Goal: Task Accomplishment & Management: Use online tool/utility

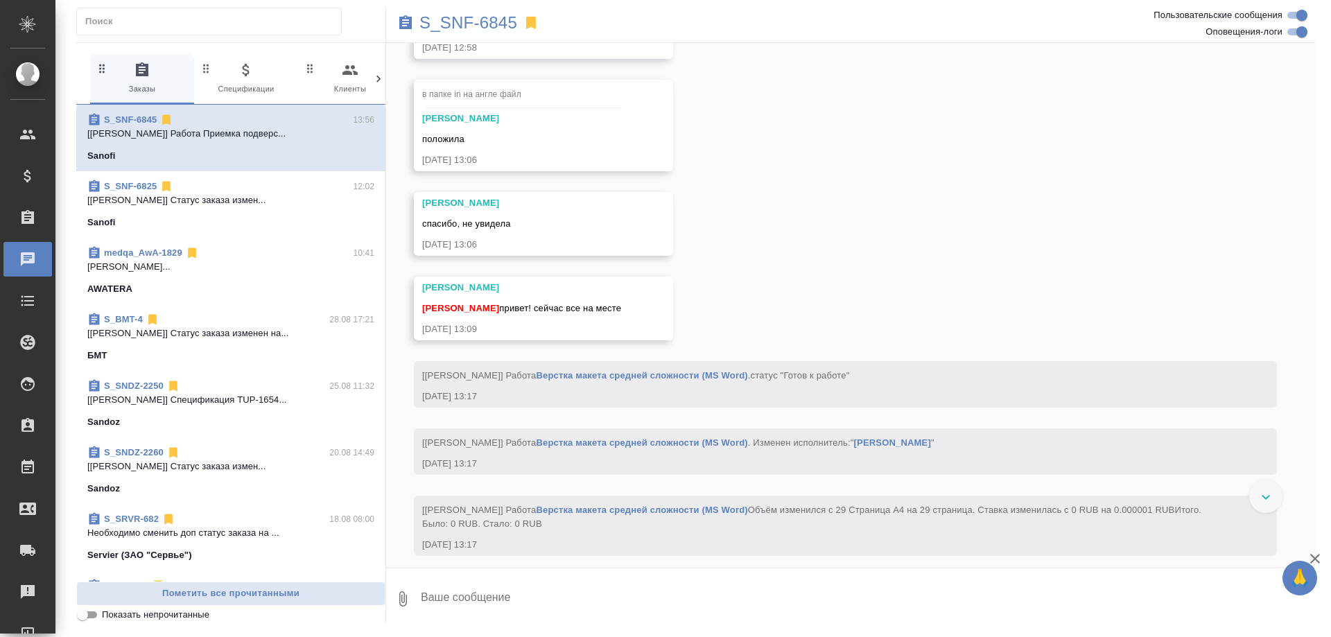
scroll to position [7487, 0]
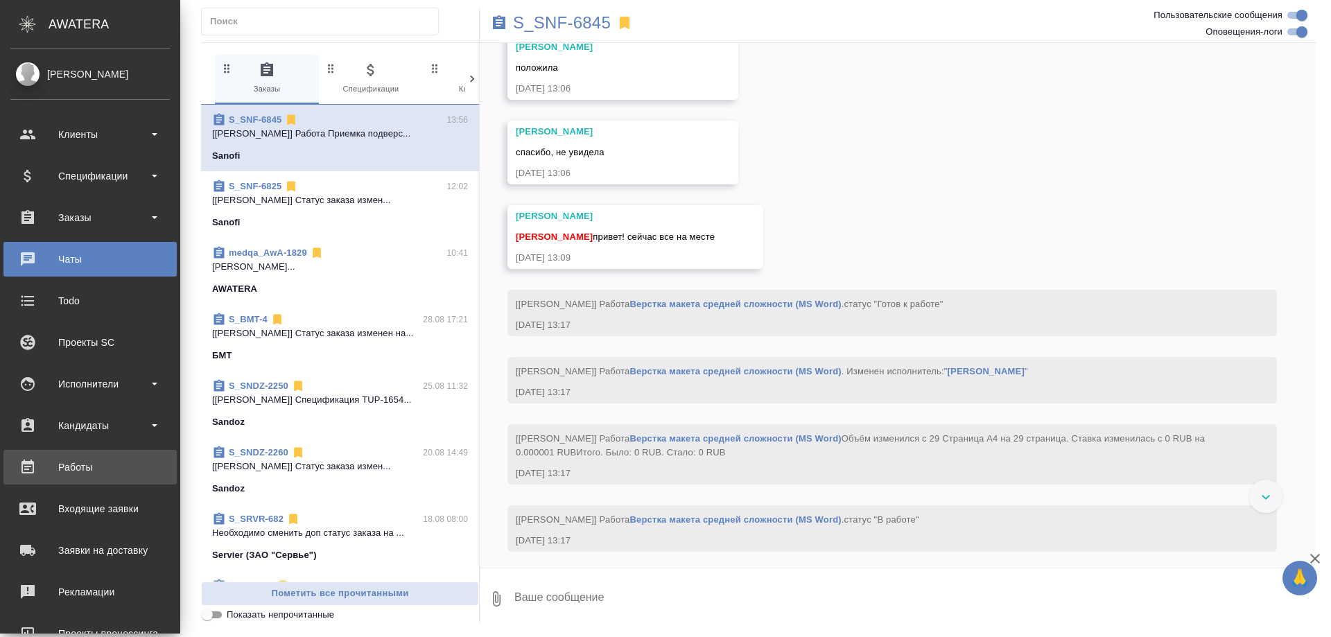
click at [78, 461] on div "Работы" at bounding box center [89, 467] width 159 height 21
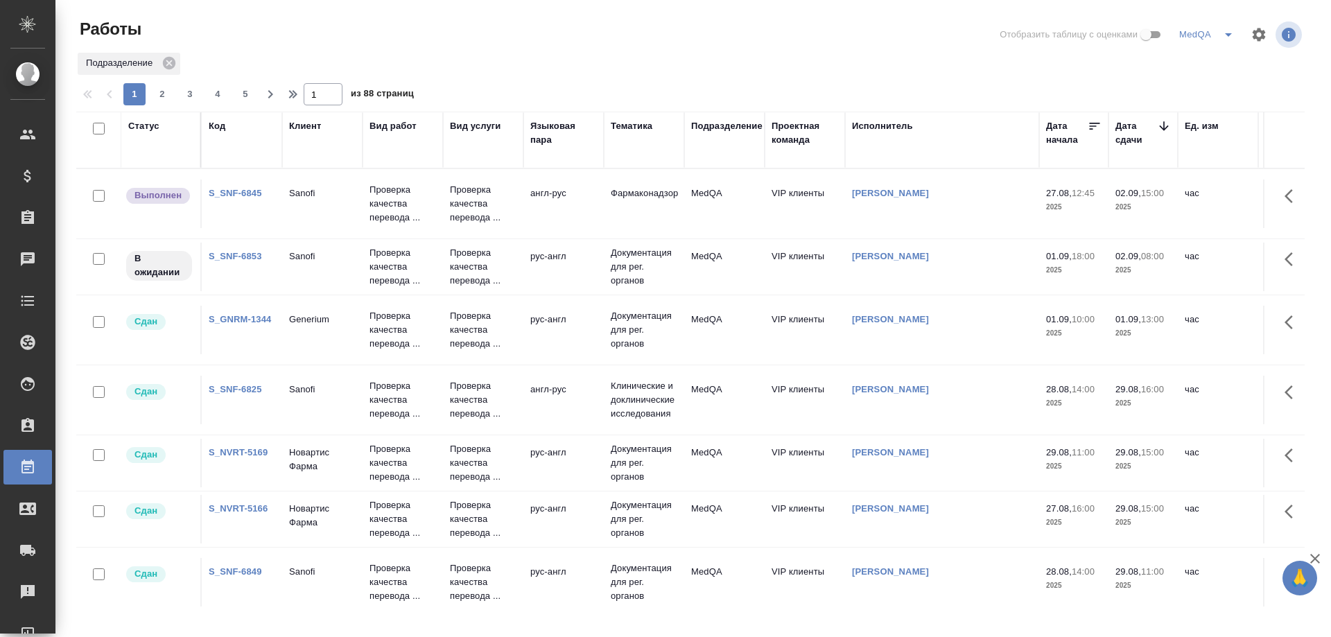
click at [240, 253] on link "S_SNF-6853" at bounding box center [235, 256] width 53 height 10
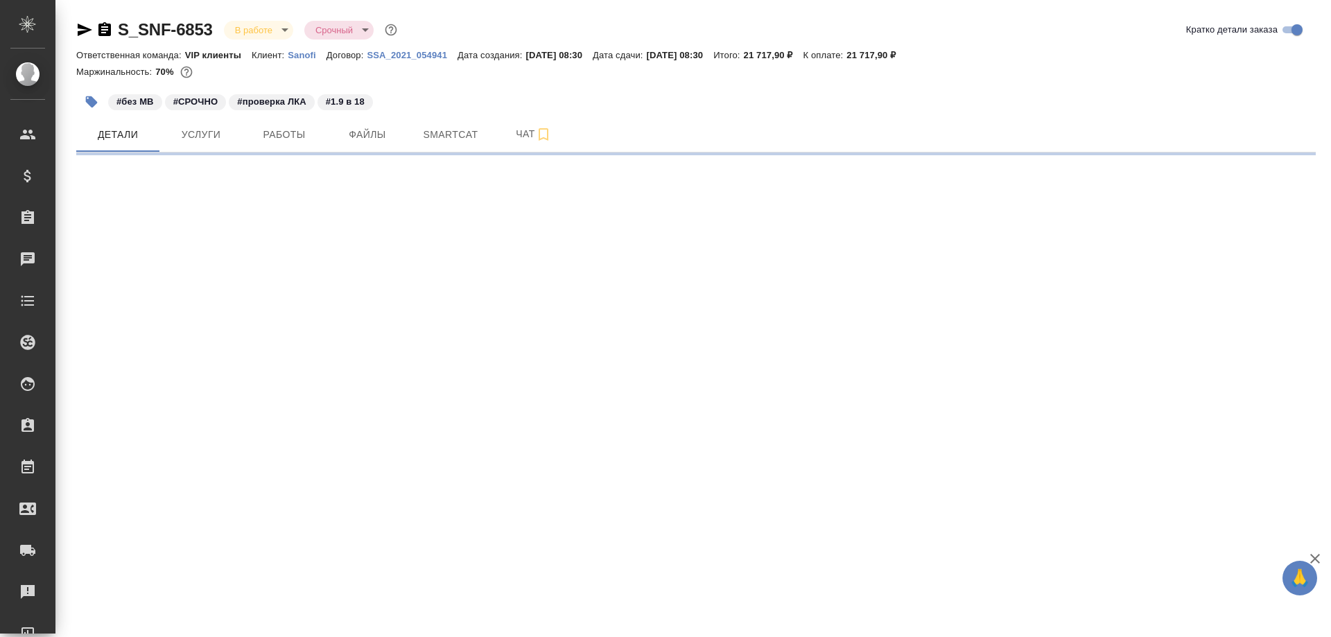
select select "RU"
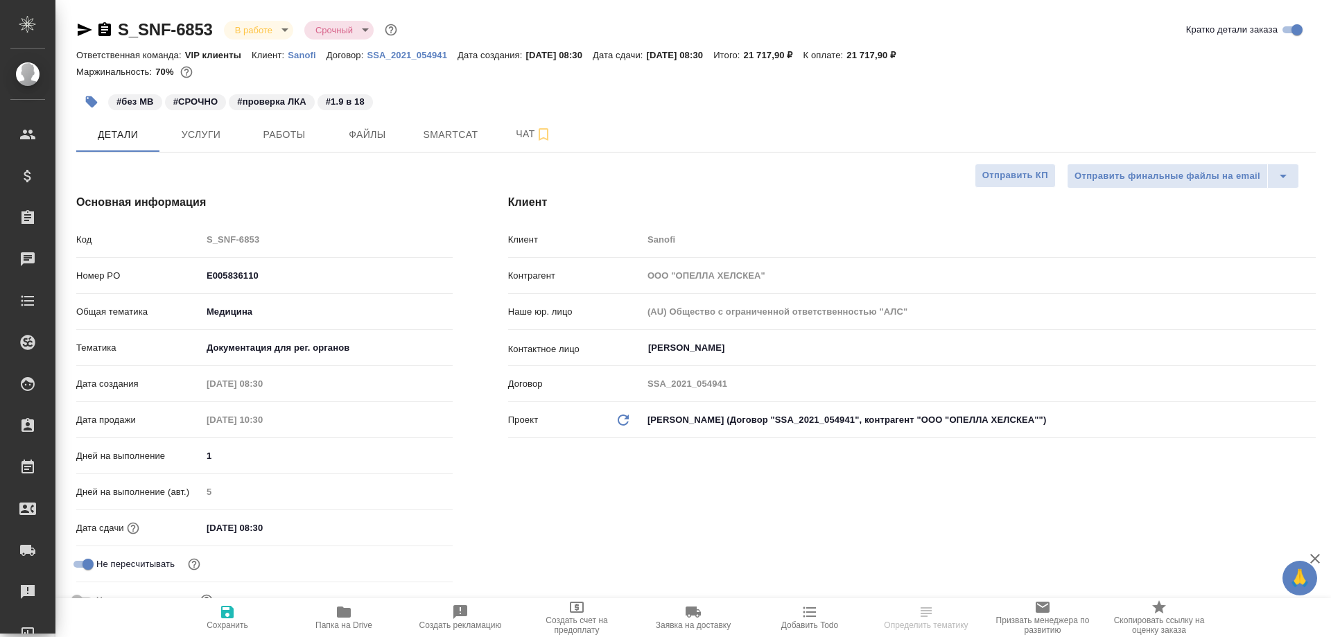
type textarea "x"
click at [445, 138] on span "Smartcat" at bounding box center [450, 134] width 67 height 17
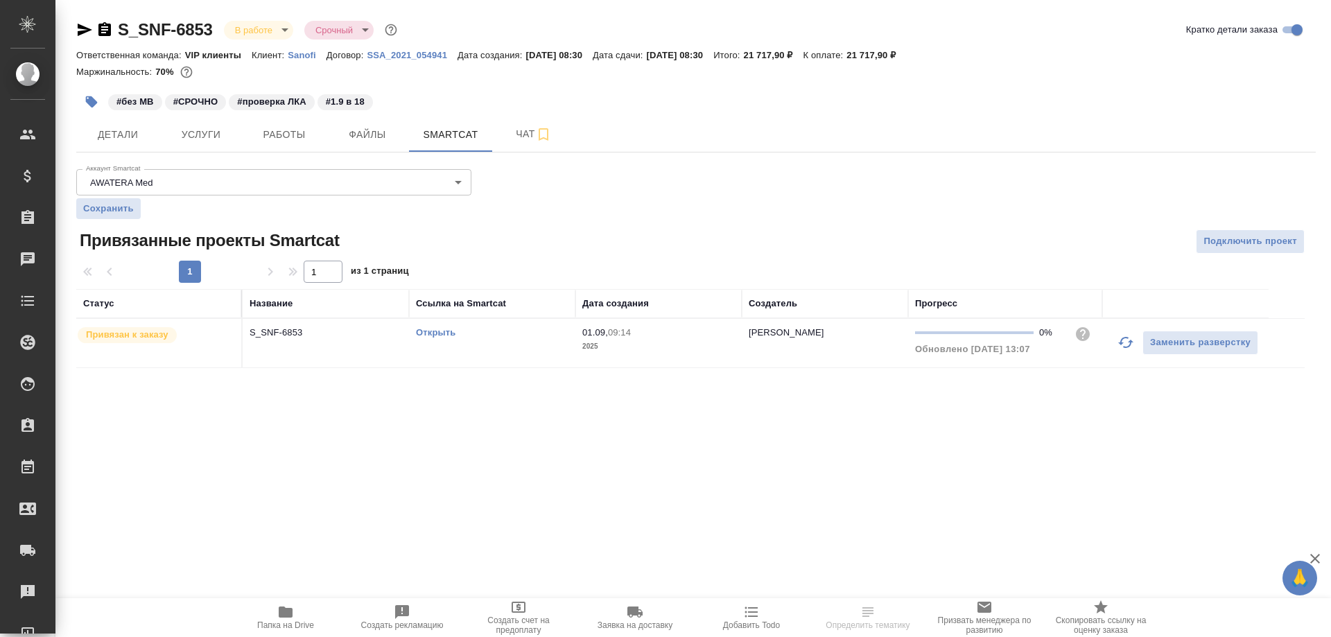
click at [435, 332] on link "Открыть" at bounding box center [436, 332] width 40 height 10
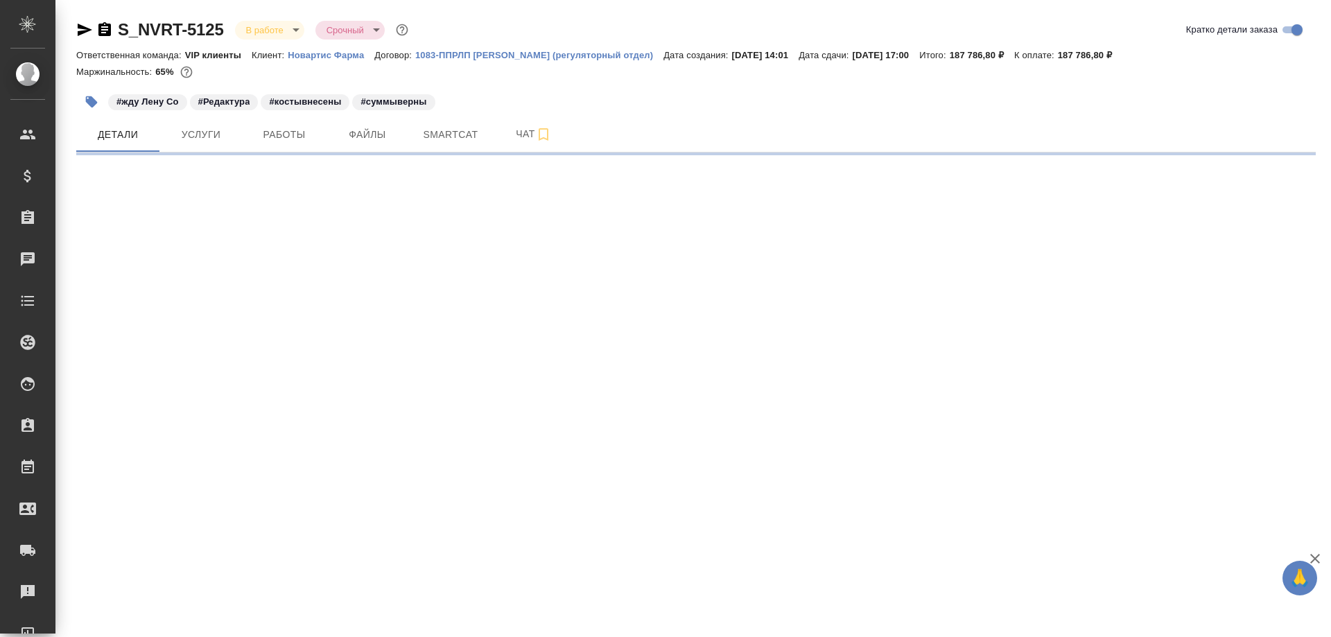
select select "RU"
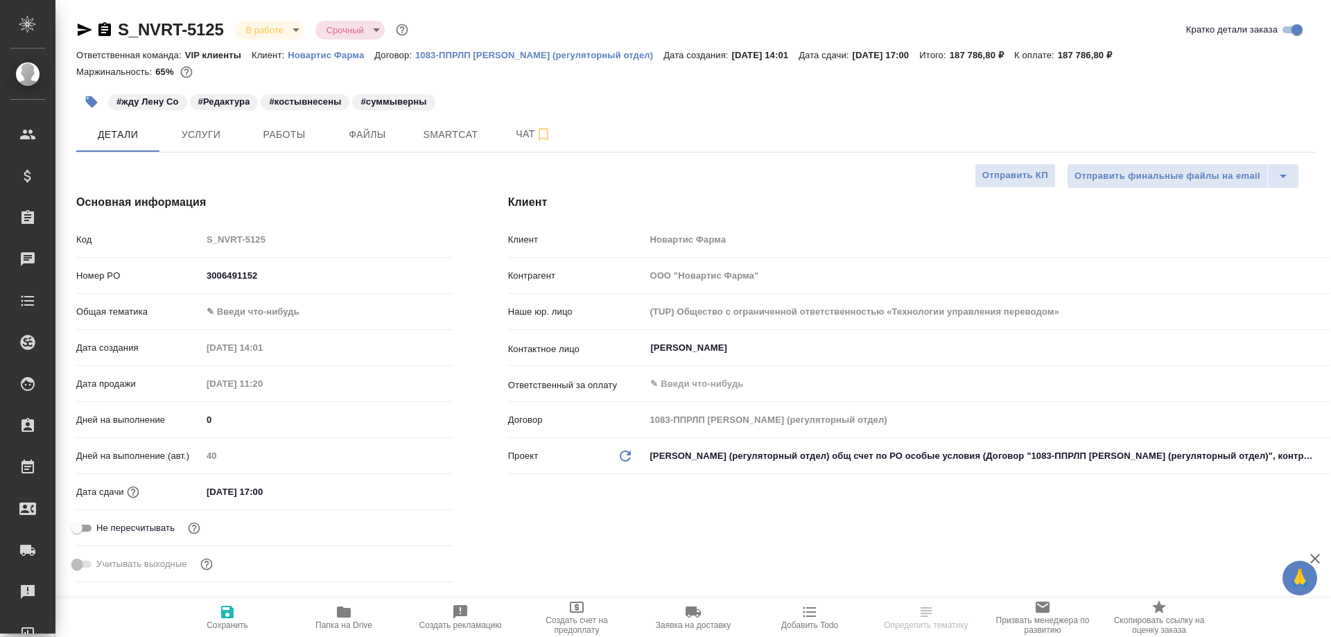
type textarea "x"
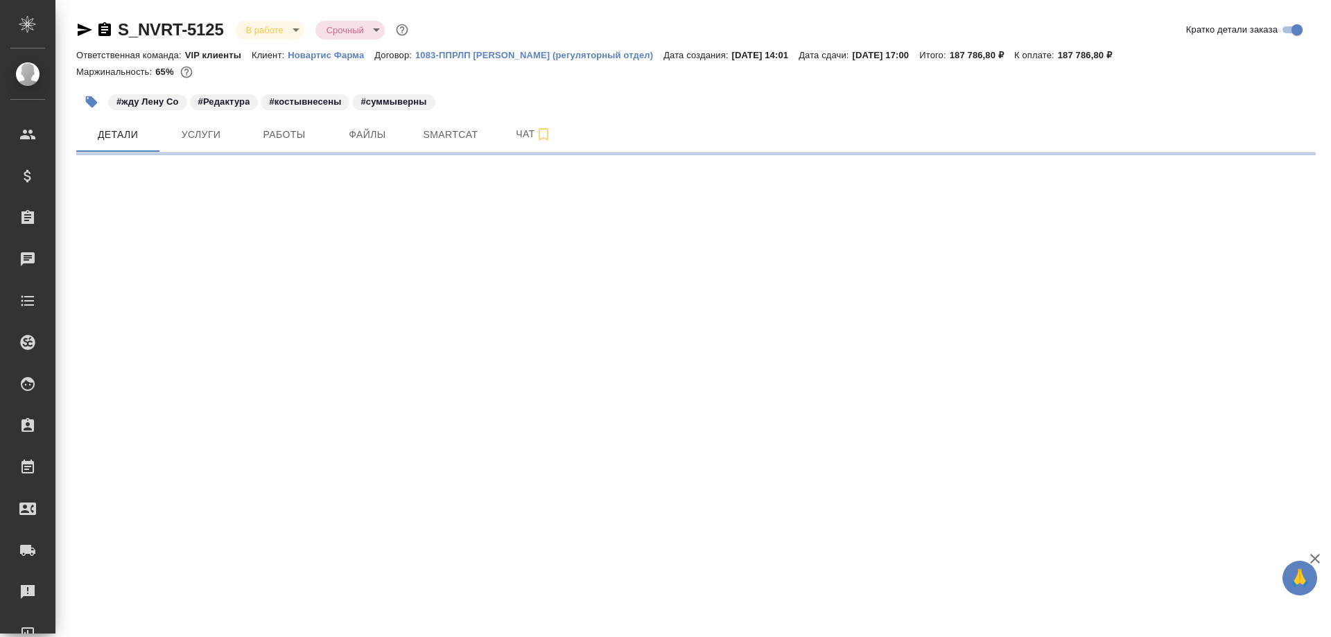
select select "RU"
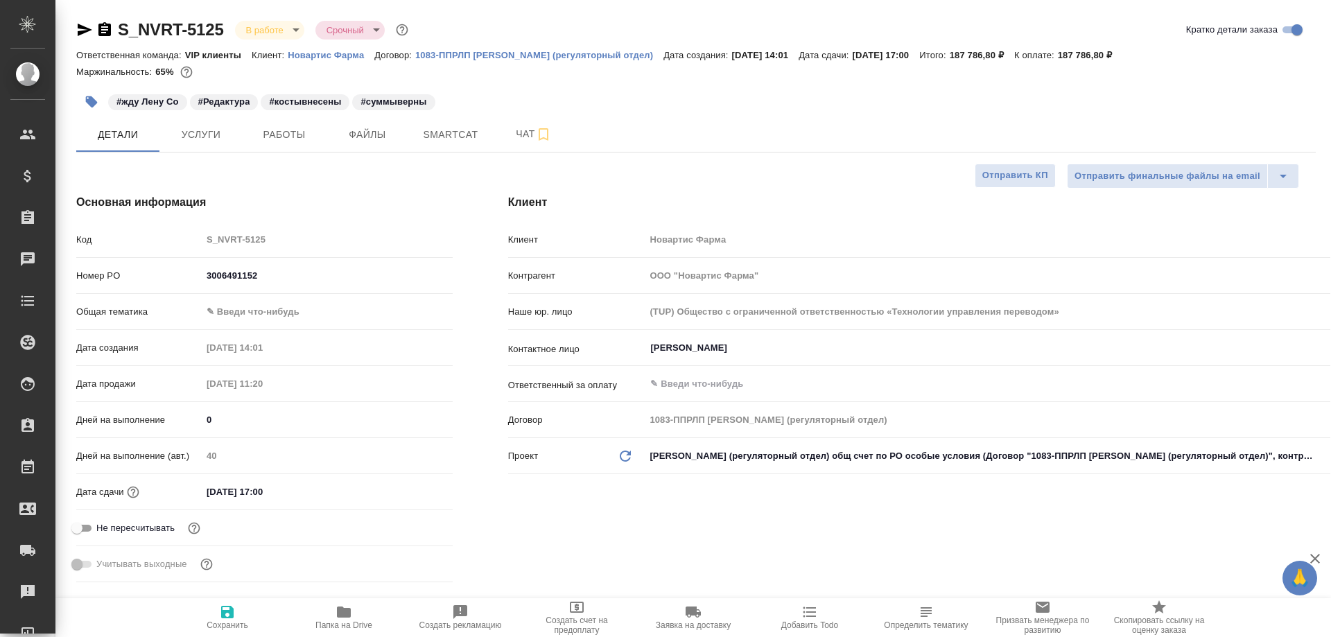
type textarea "x"
click at [293, 132] on span "Работы" at bounding box center [284, 134] width 67 height 17
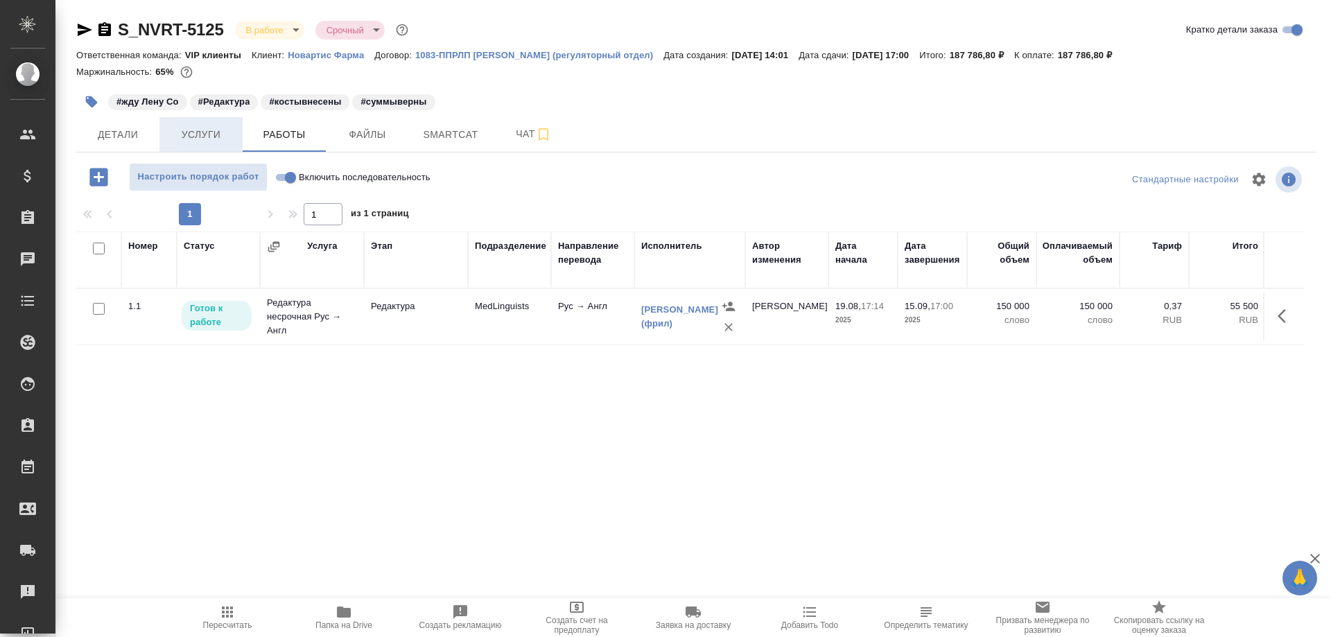
click at [193, 130] on span "Услуги" at bounding box center [201, 134] width 67 height 17
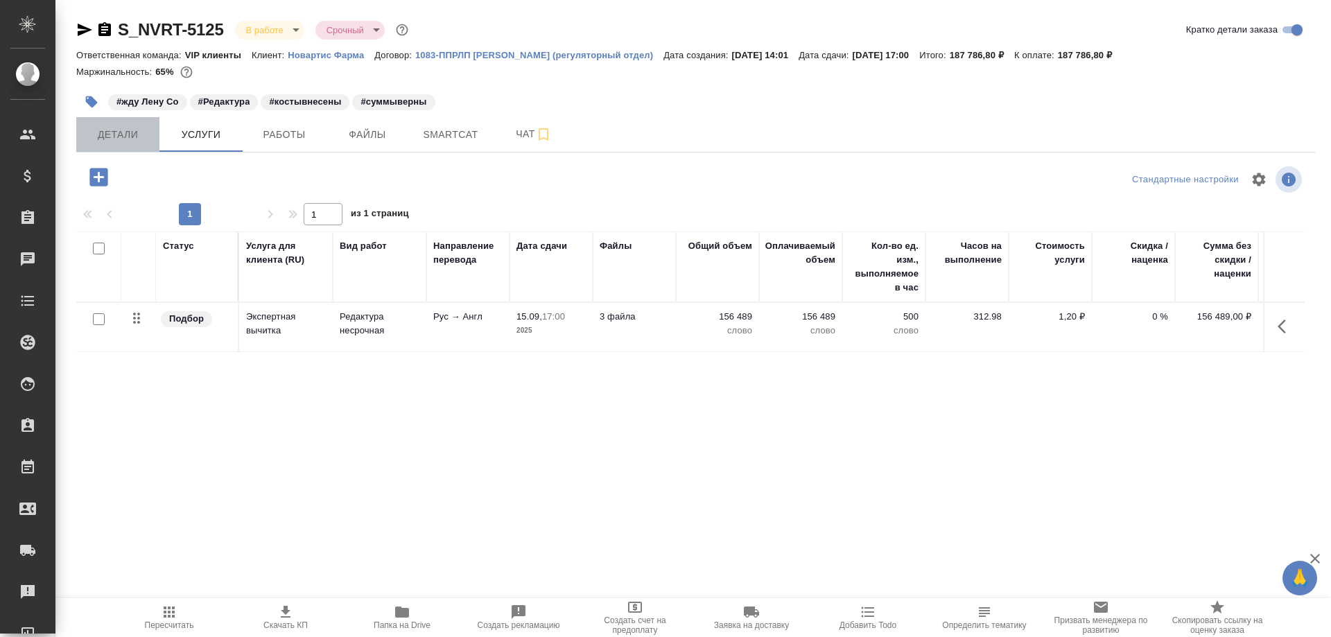
click at [125, 130] on span "Детали" at bounding box center [118, 134] width 67 height 17
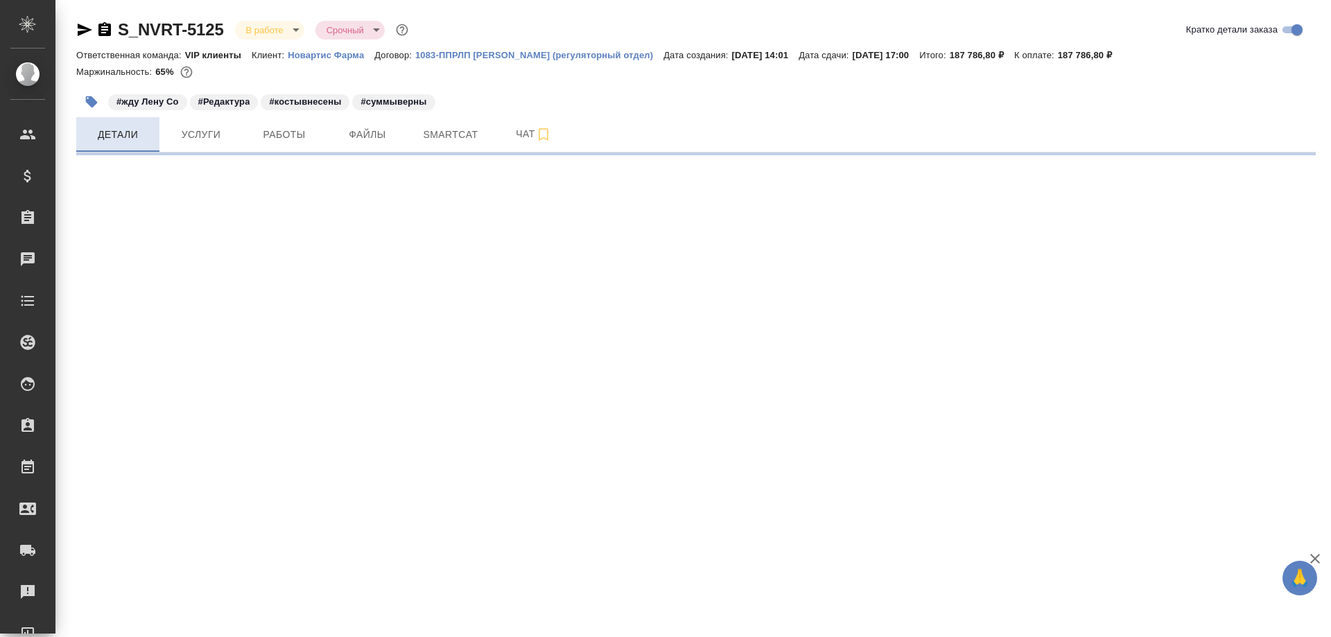
select select "RU"
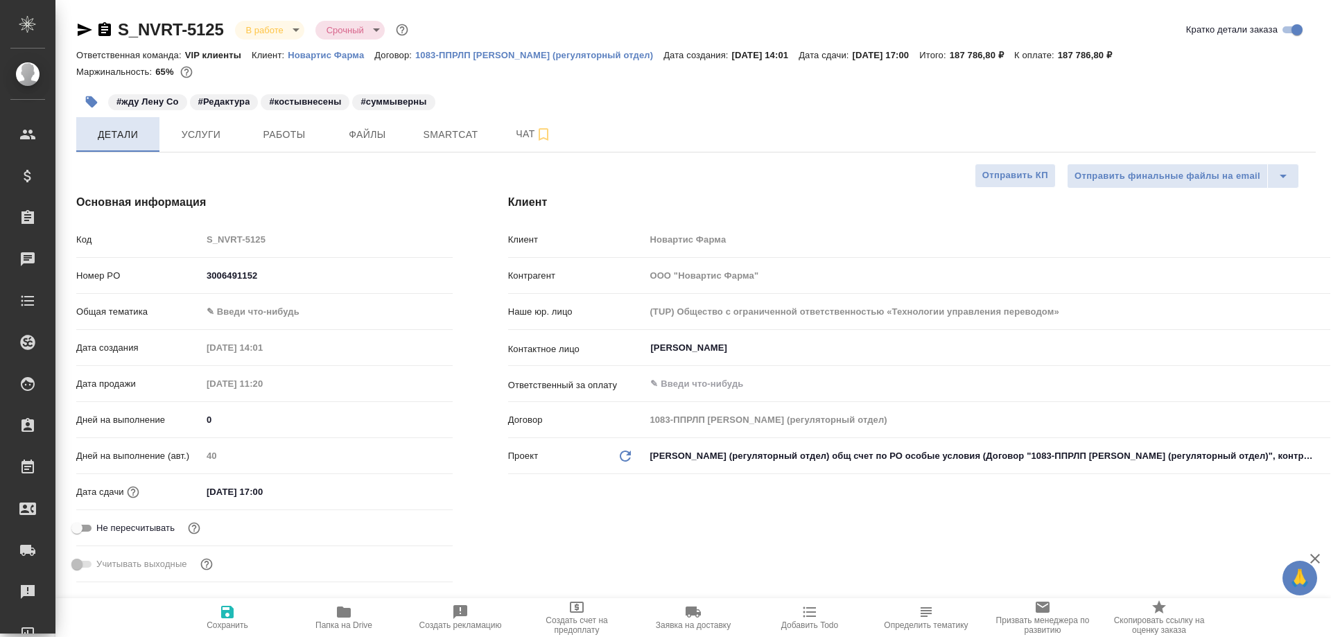
type textarea "x"
click at [85, 28] on icon "button" at bounding box center [85, 30] width 15 height 12
type textarea "x"
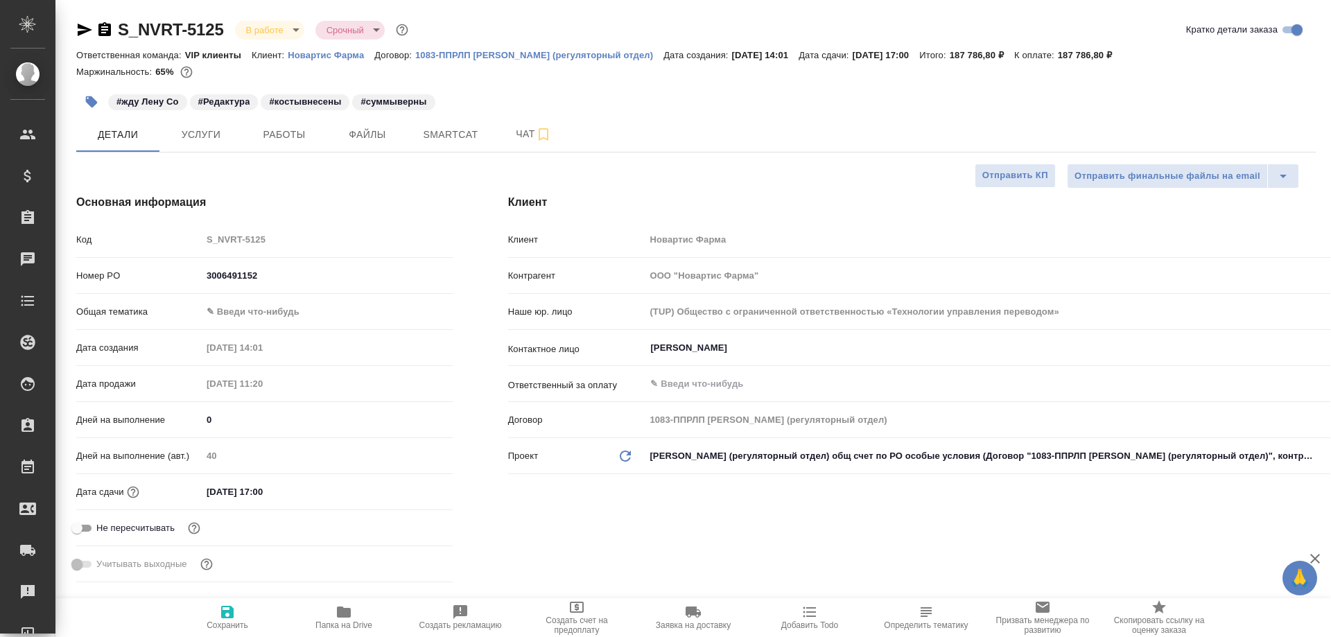
type textarea "x"
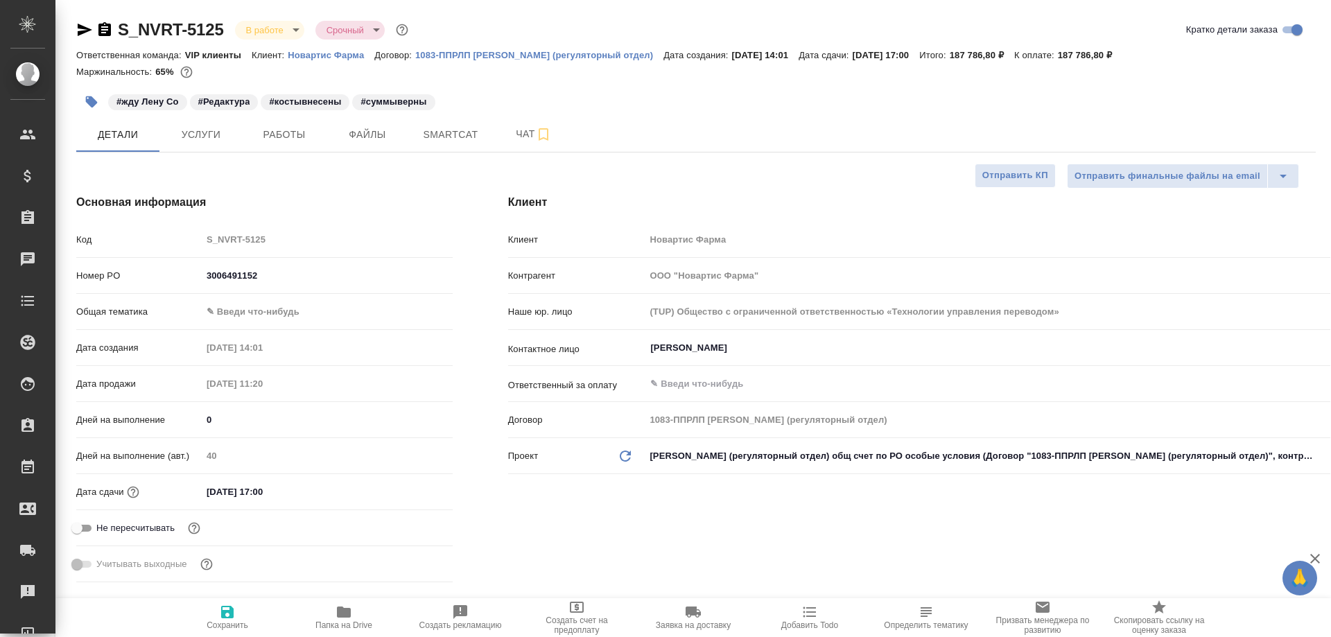
type textarea "x"
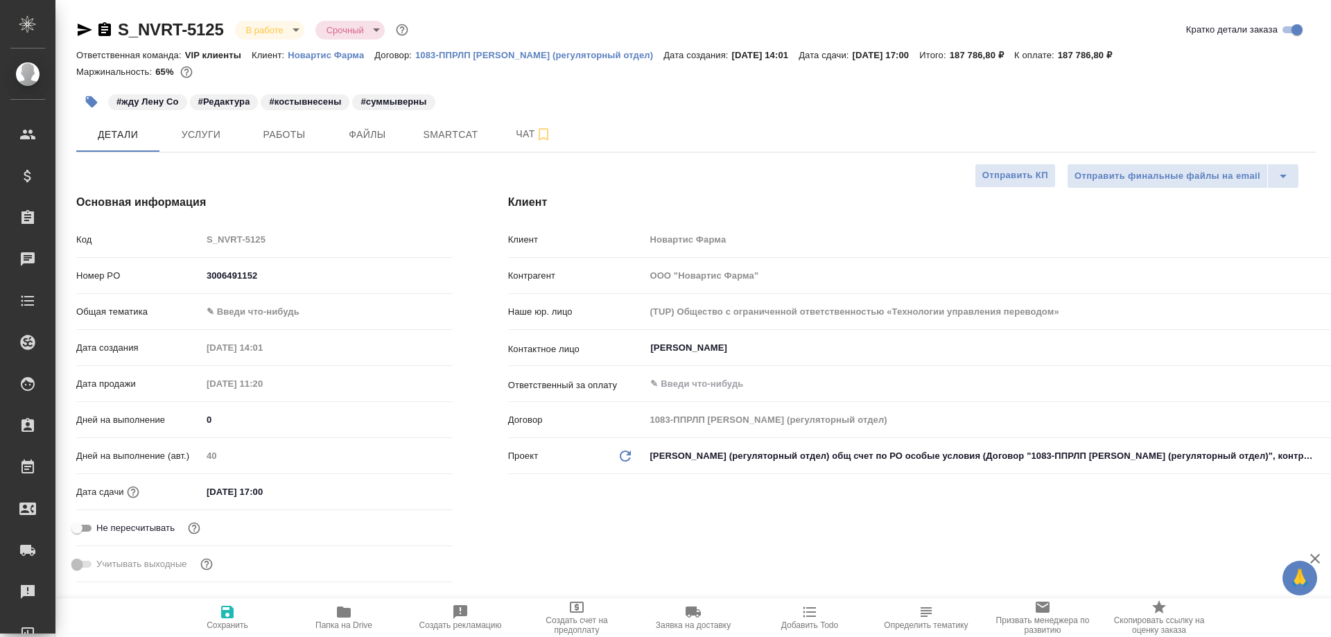
type textarea "x"
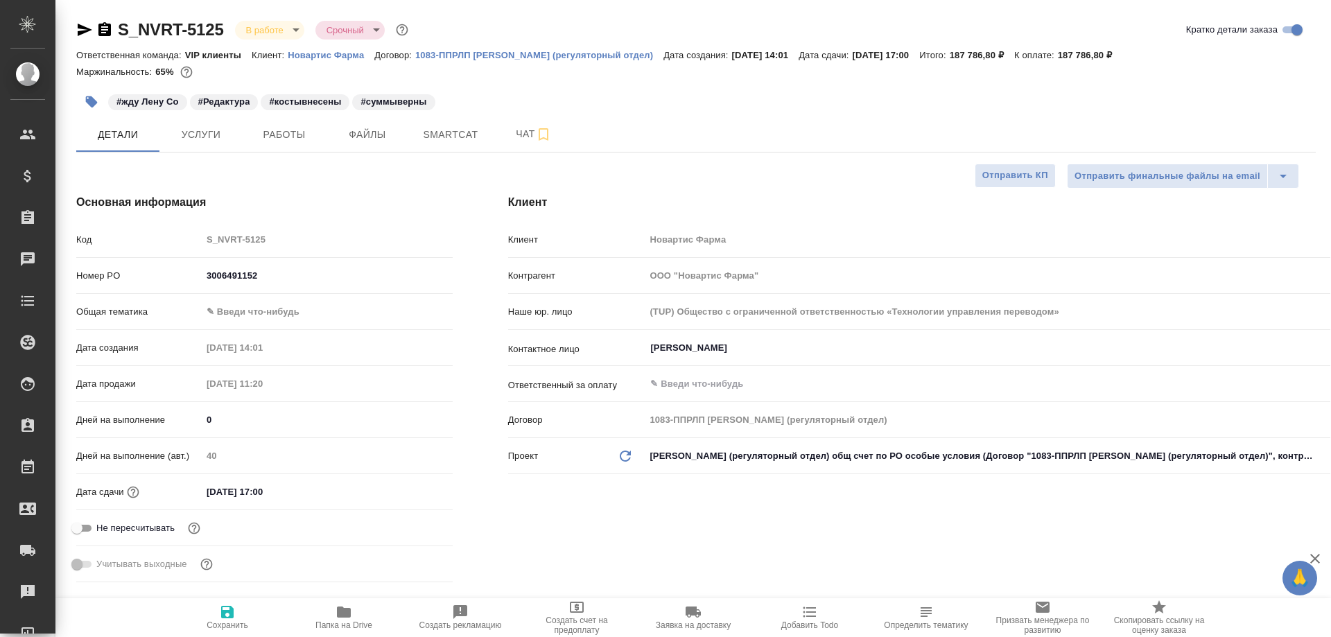
type textarea "x"
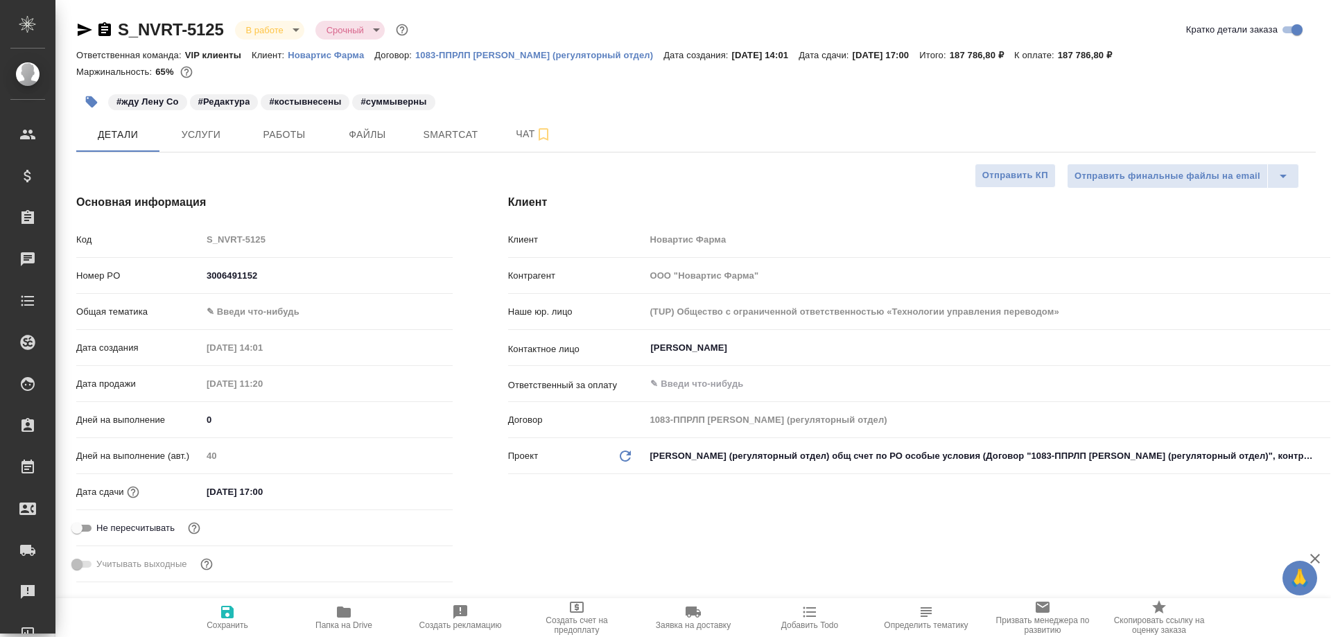
type textarea "x"
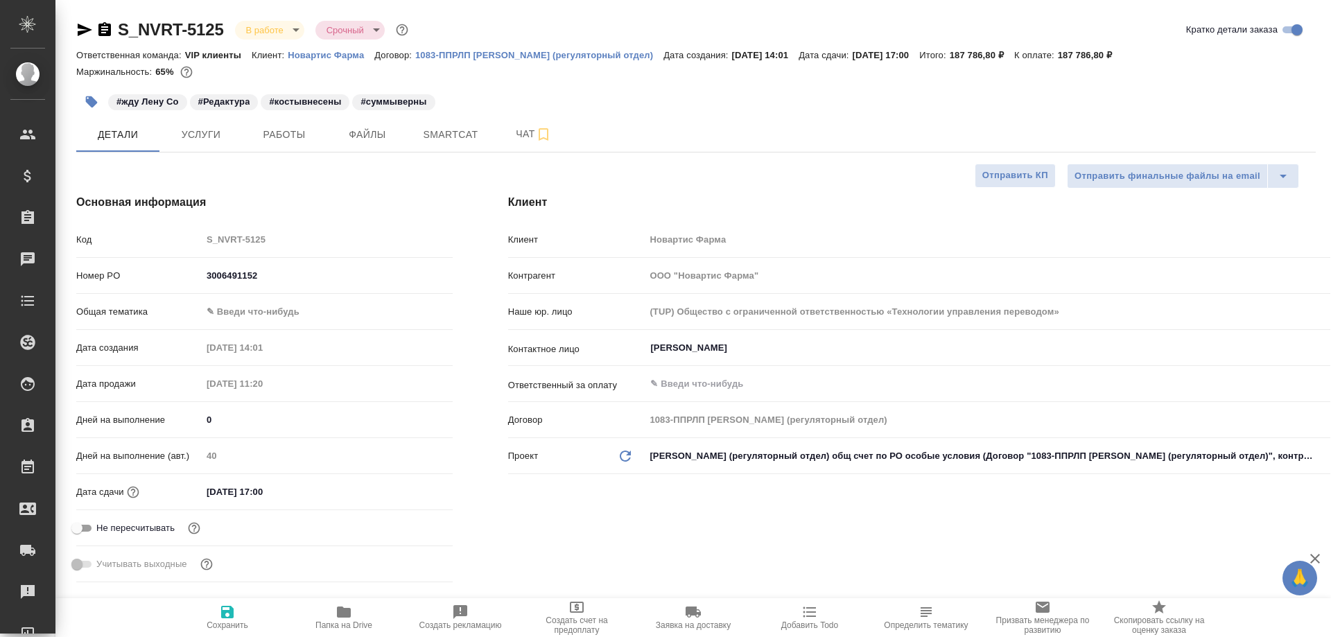
type textarea "x"
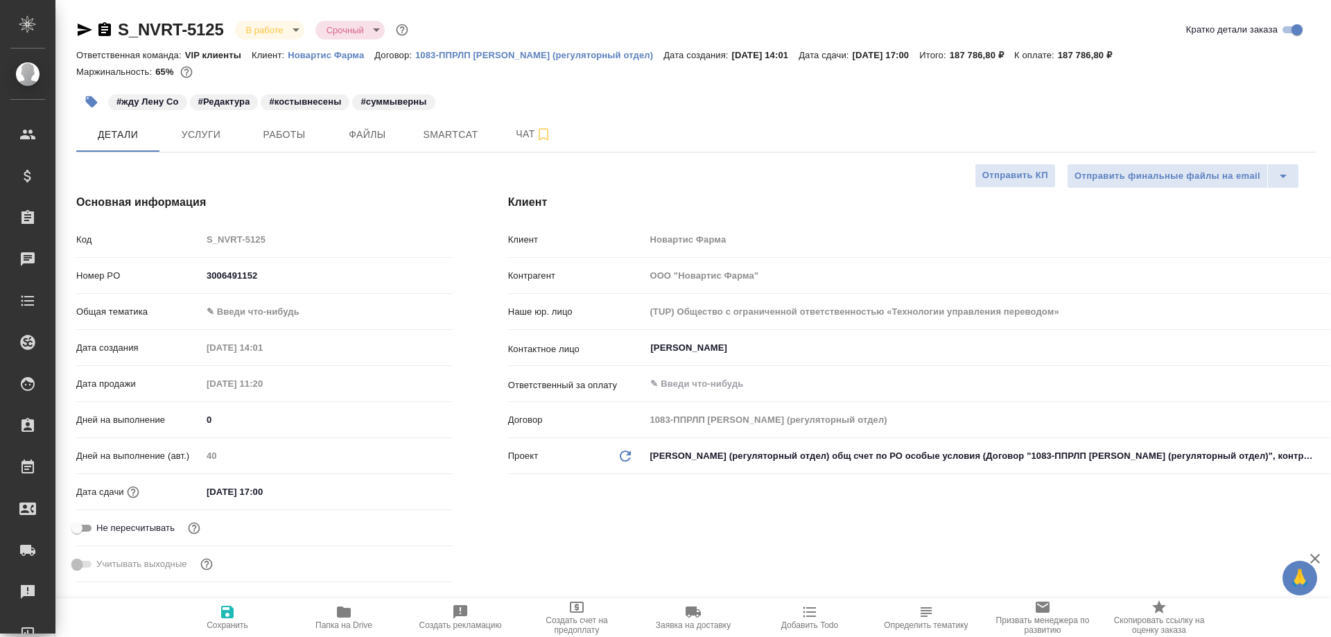
type textarea "x"
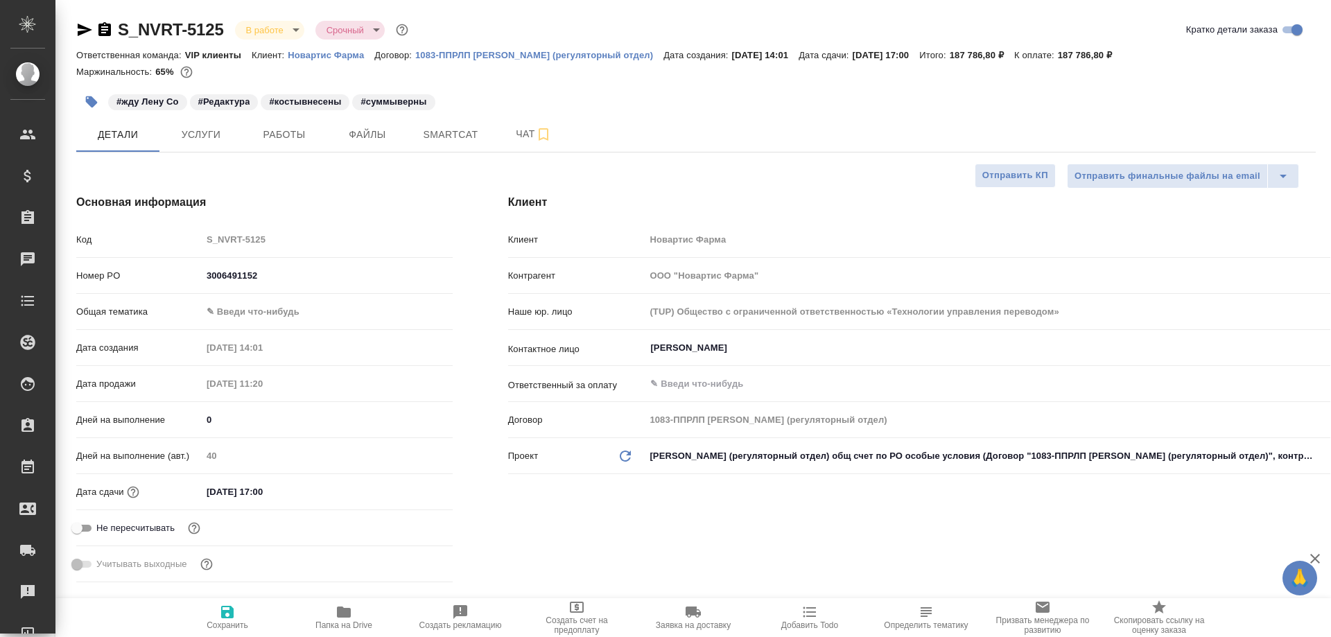
type textarea "x"
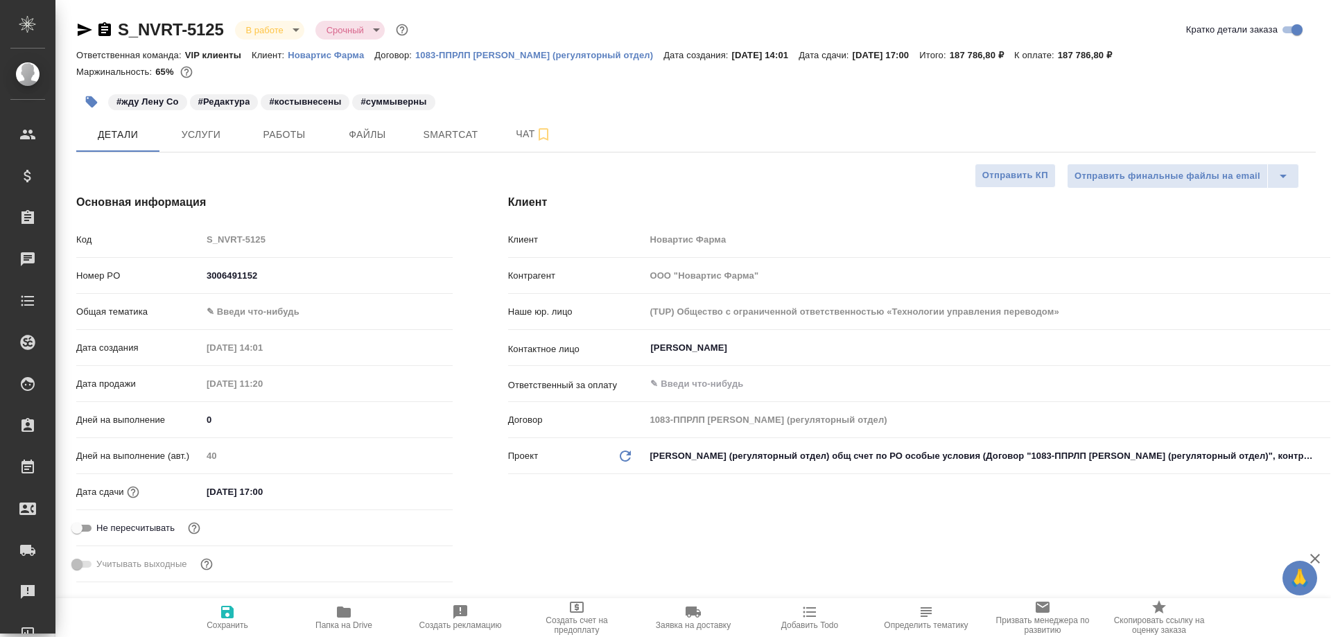
type textarea "x"
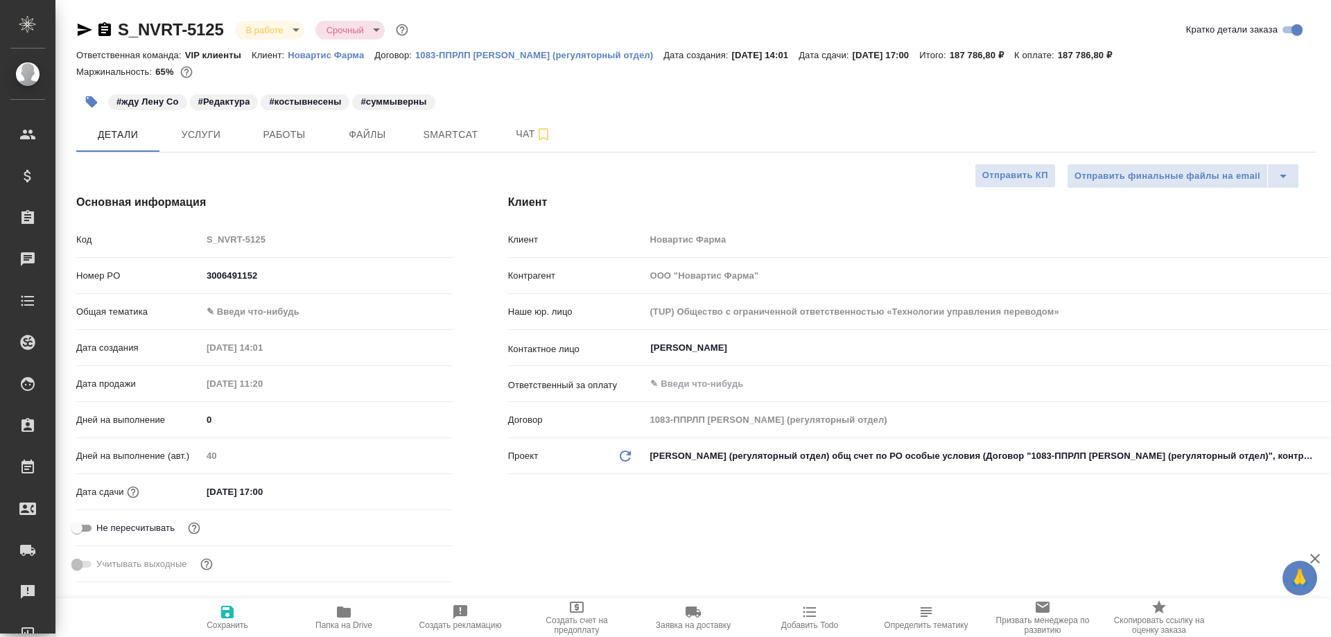
type textarea "x"
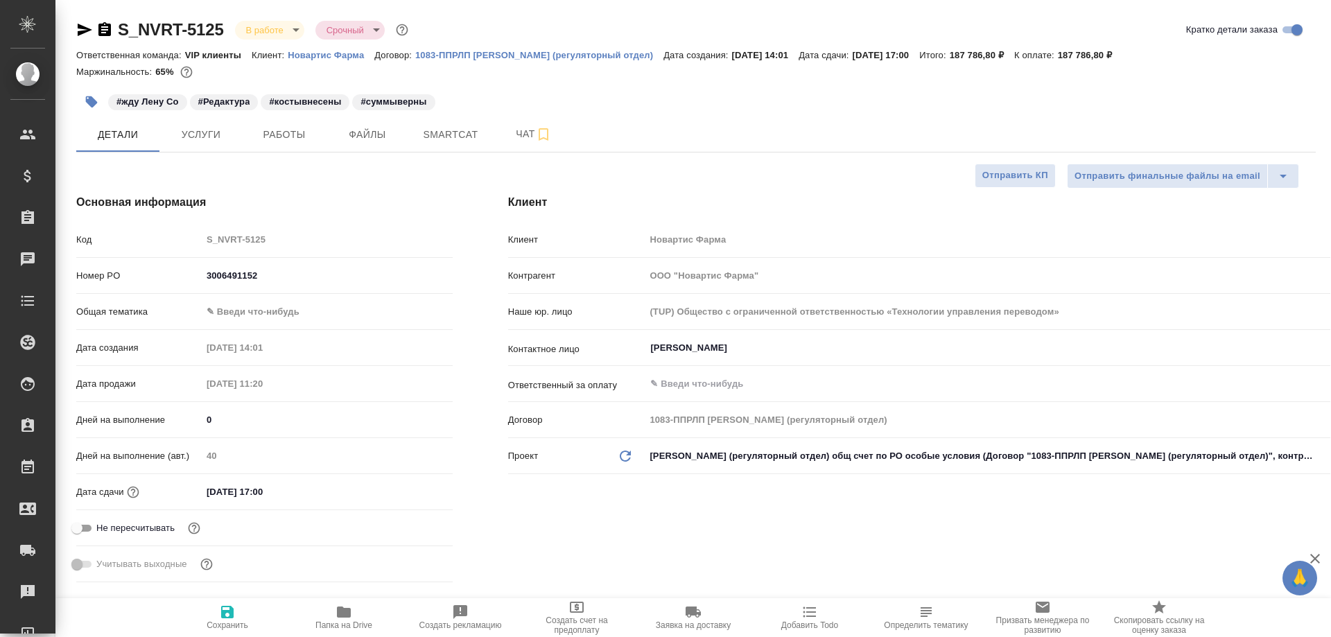
type textarea "x"
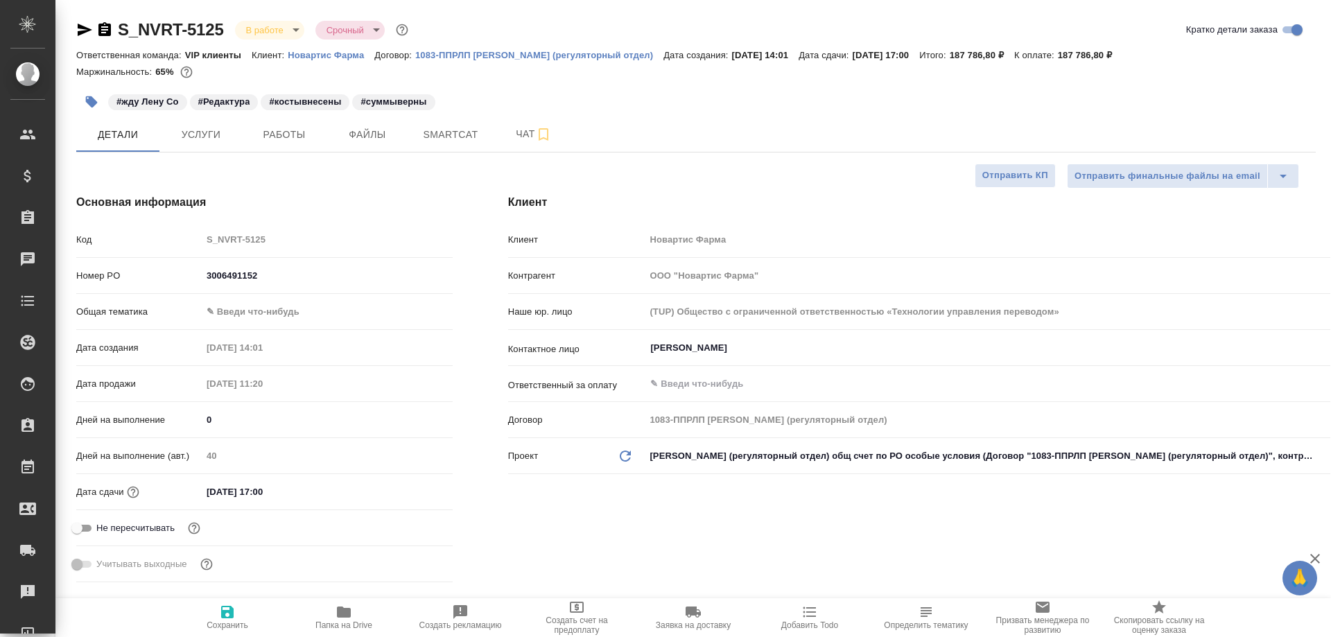
type textarea "x"
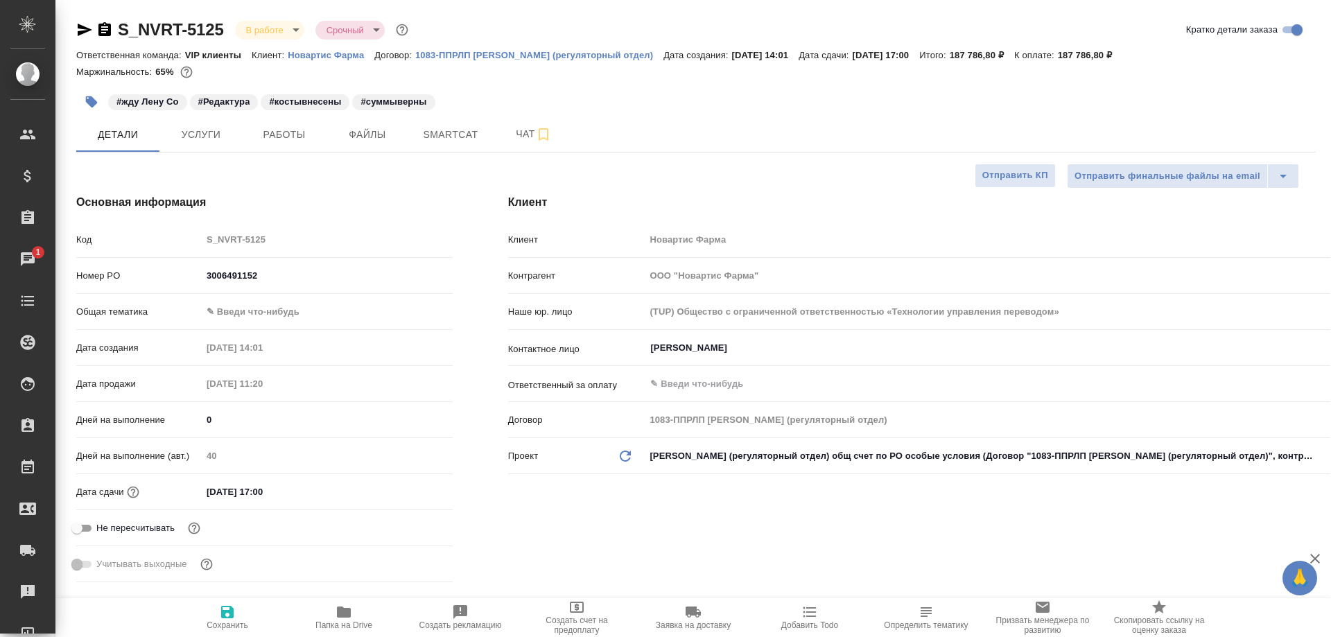
type textarea "x"
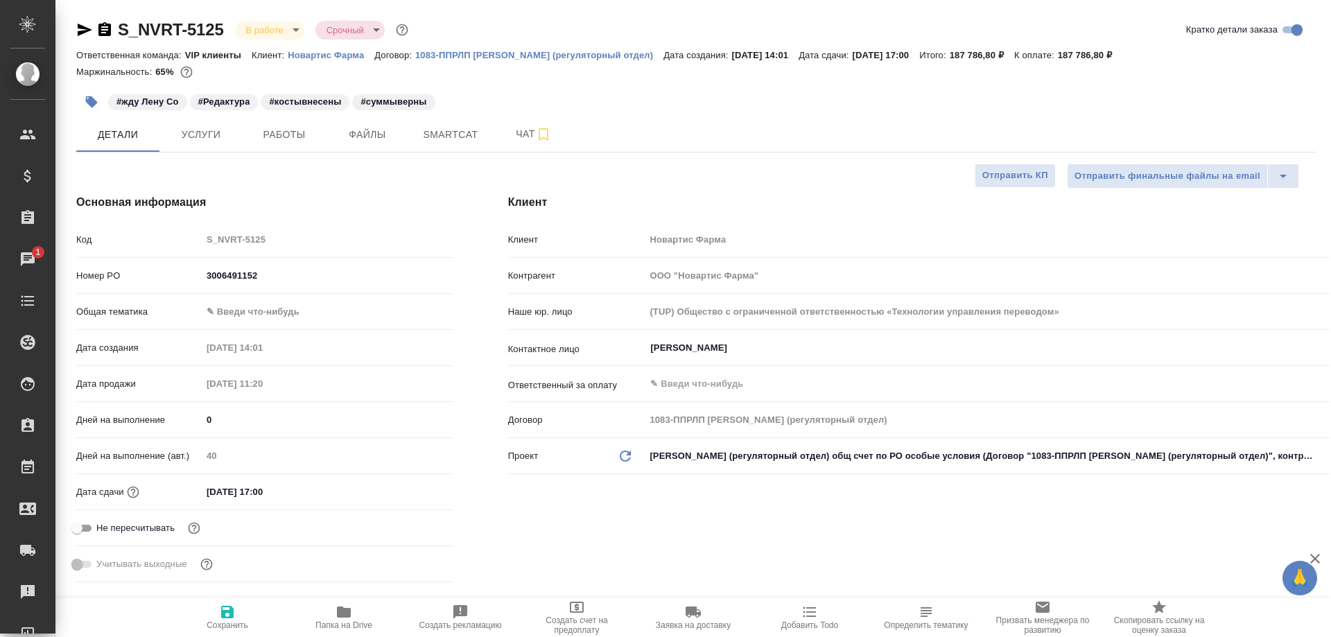
type textarea "x"
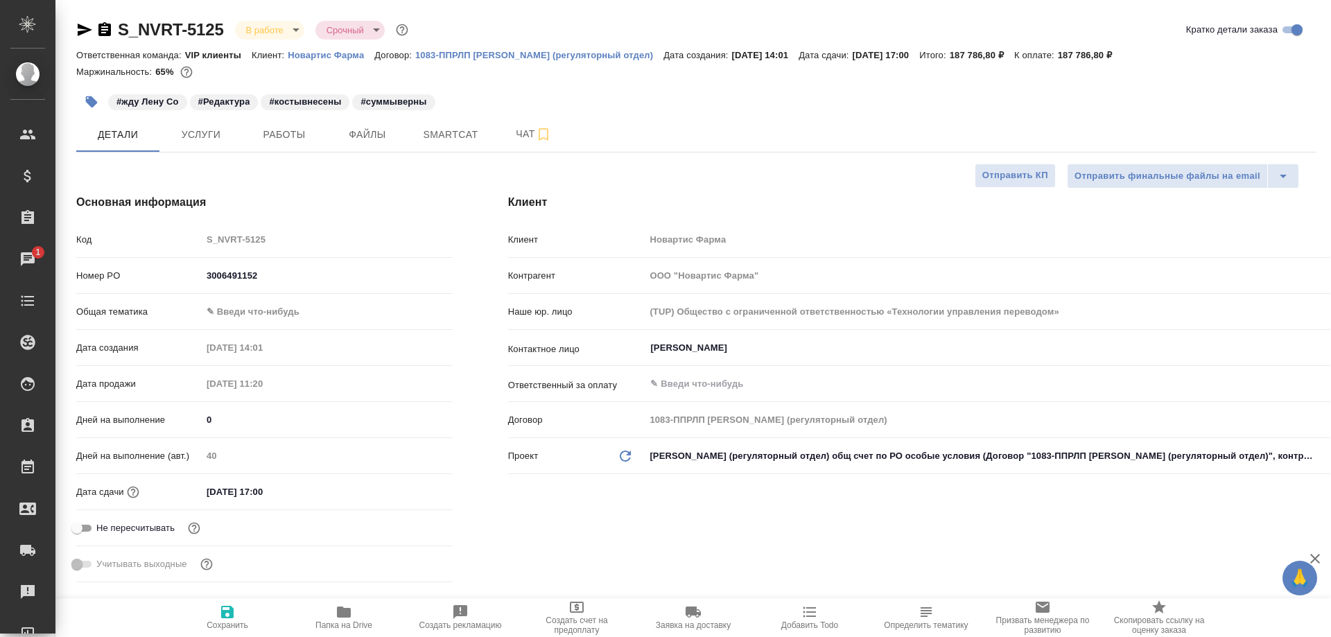
type textarea "x"
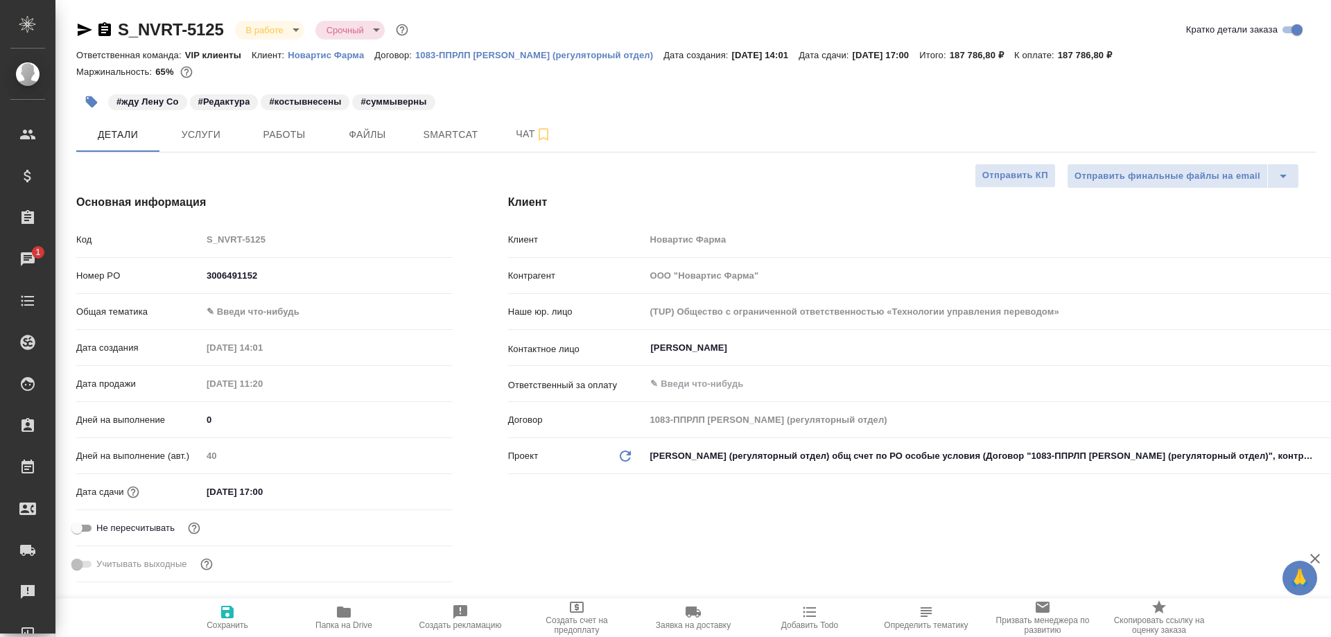
type textarea "x"
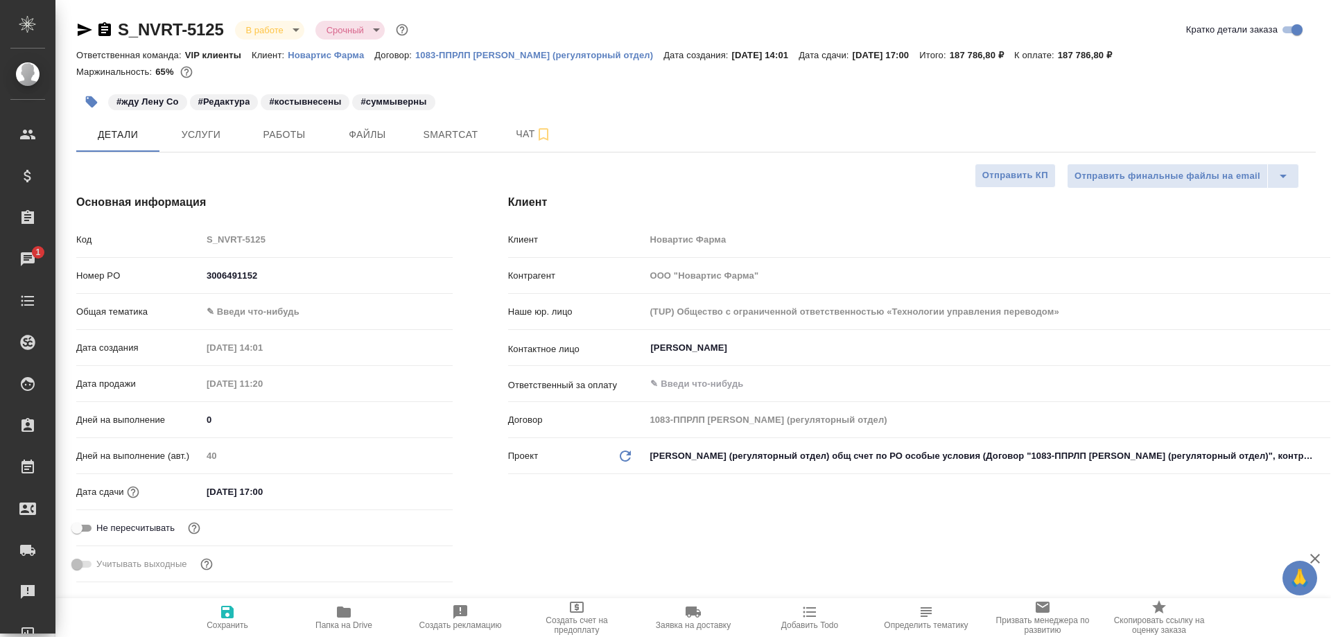
type textarea "x"
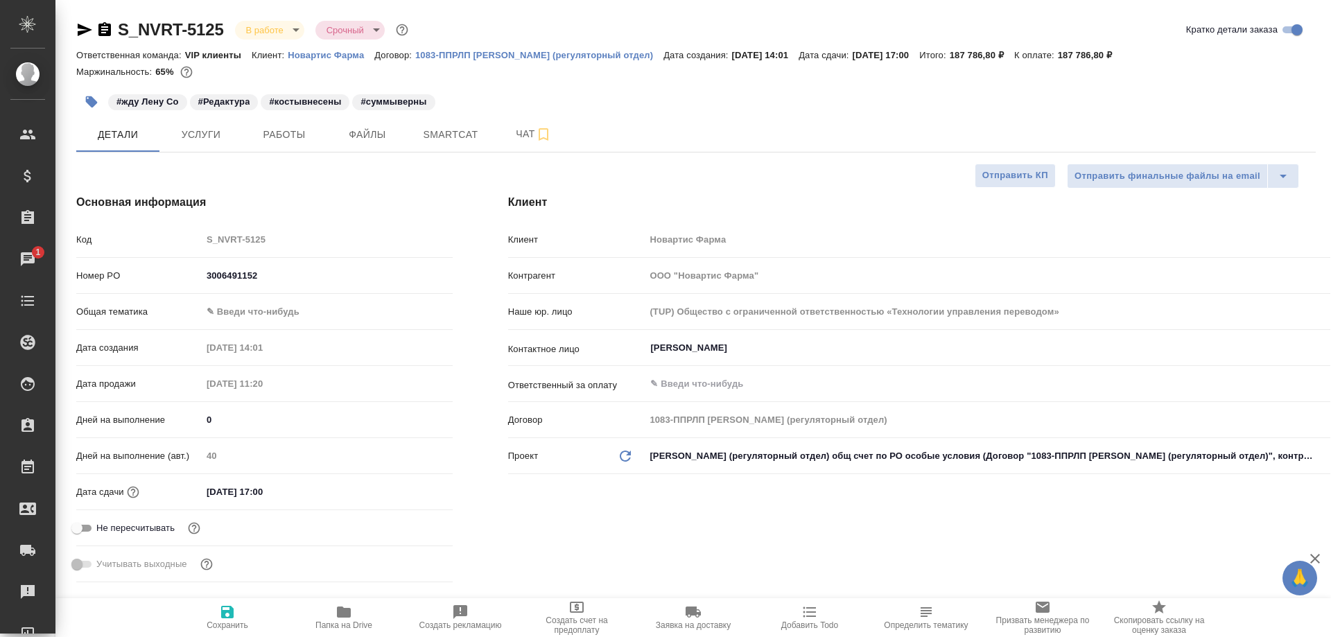
type textarea "x"
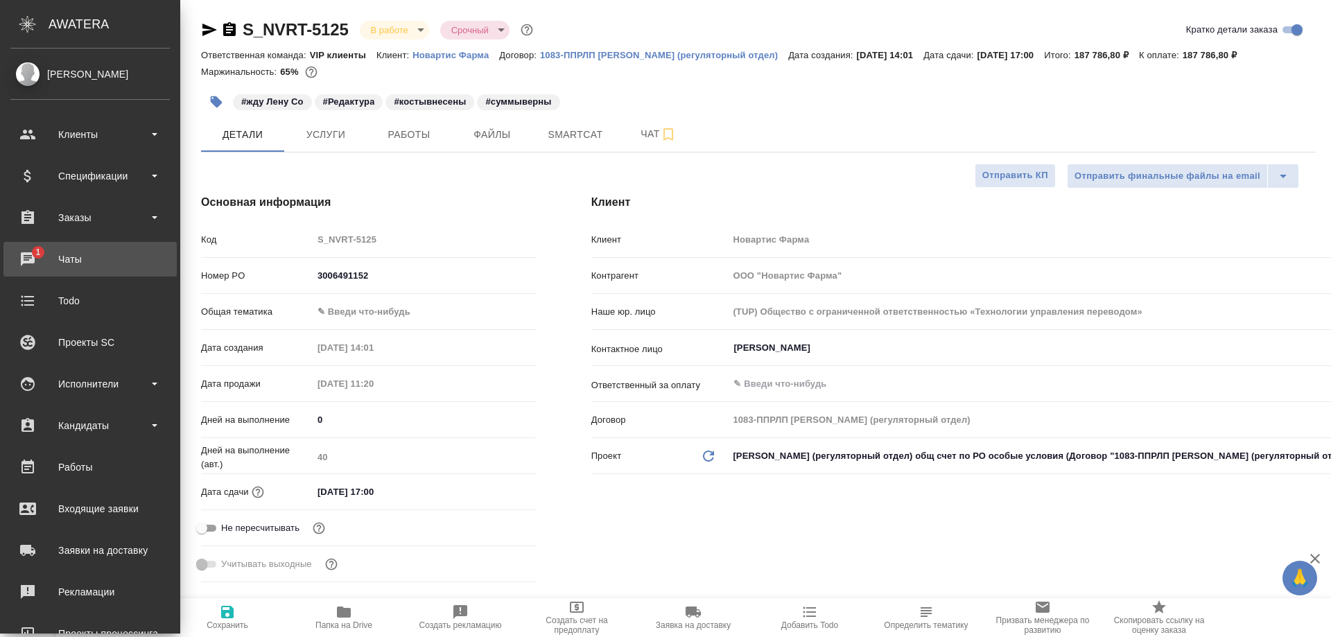
type textarea "x"
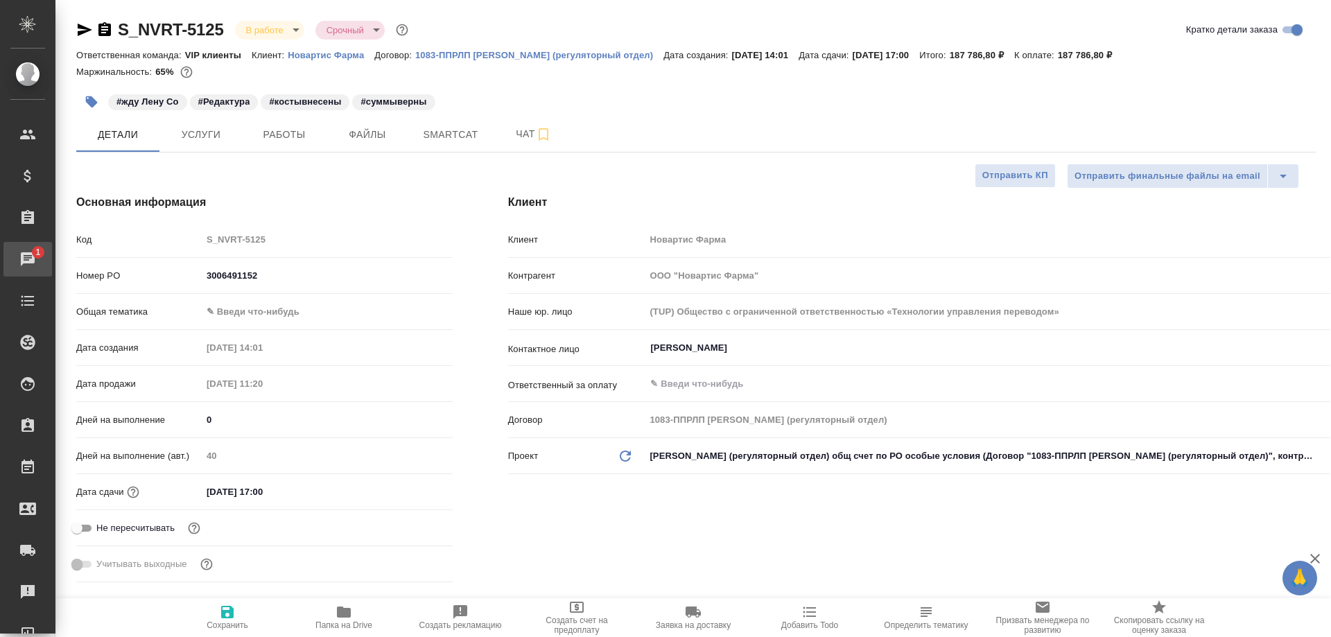
click at [28, 252] on div "Чаты" at bounding box center [10, 259] width 35 height 21
type textarea "x"
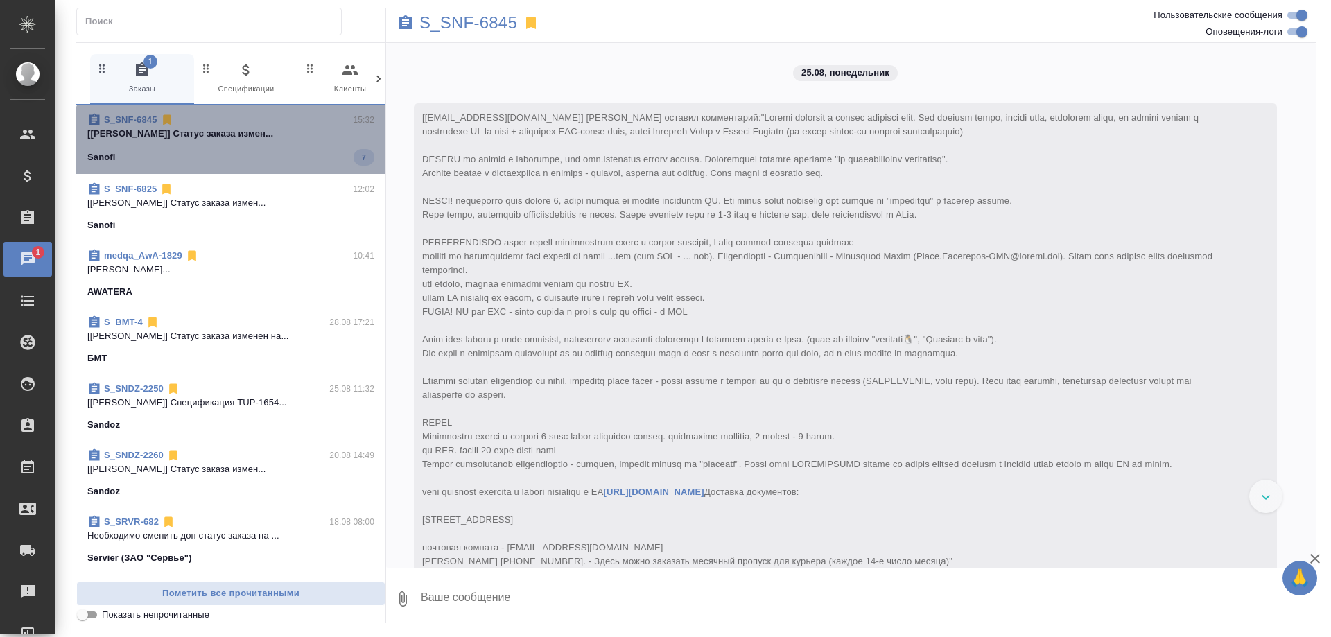
click at [296, 134] on p "[Горшкова Валентина] Статус заказа измен..." at bounding box center [230, 134] width 287 height 14
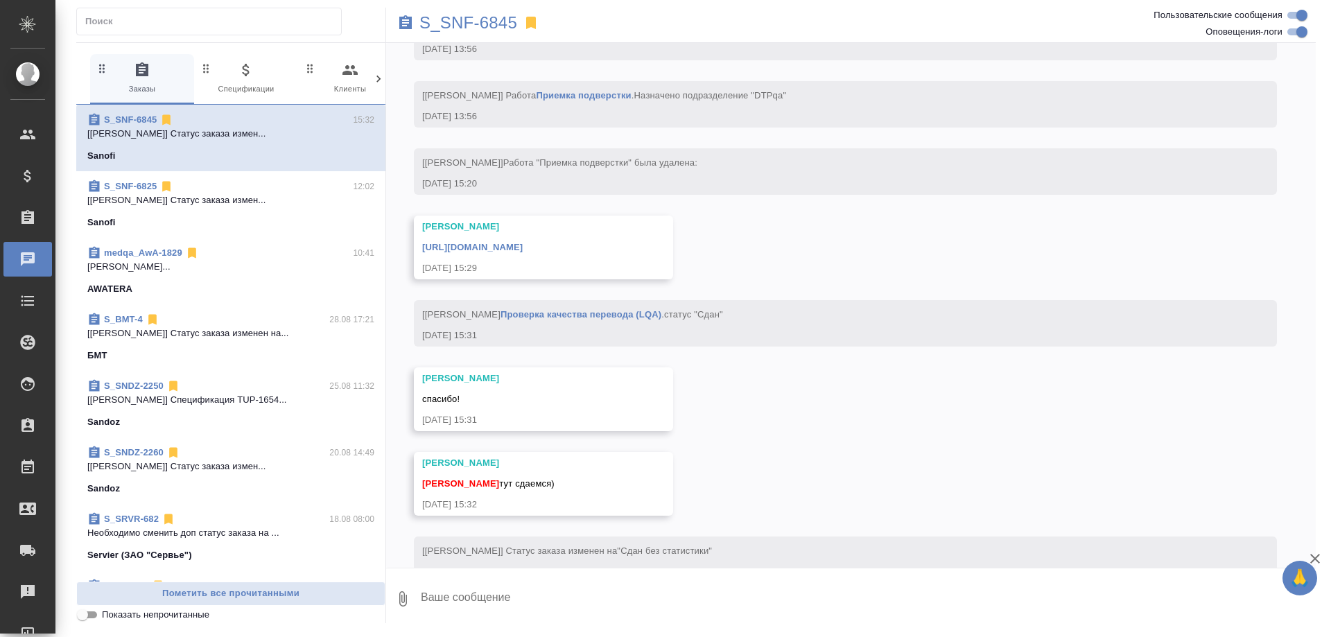
scroll to position [8703, 0]
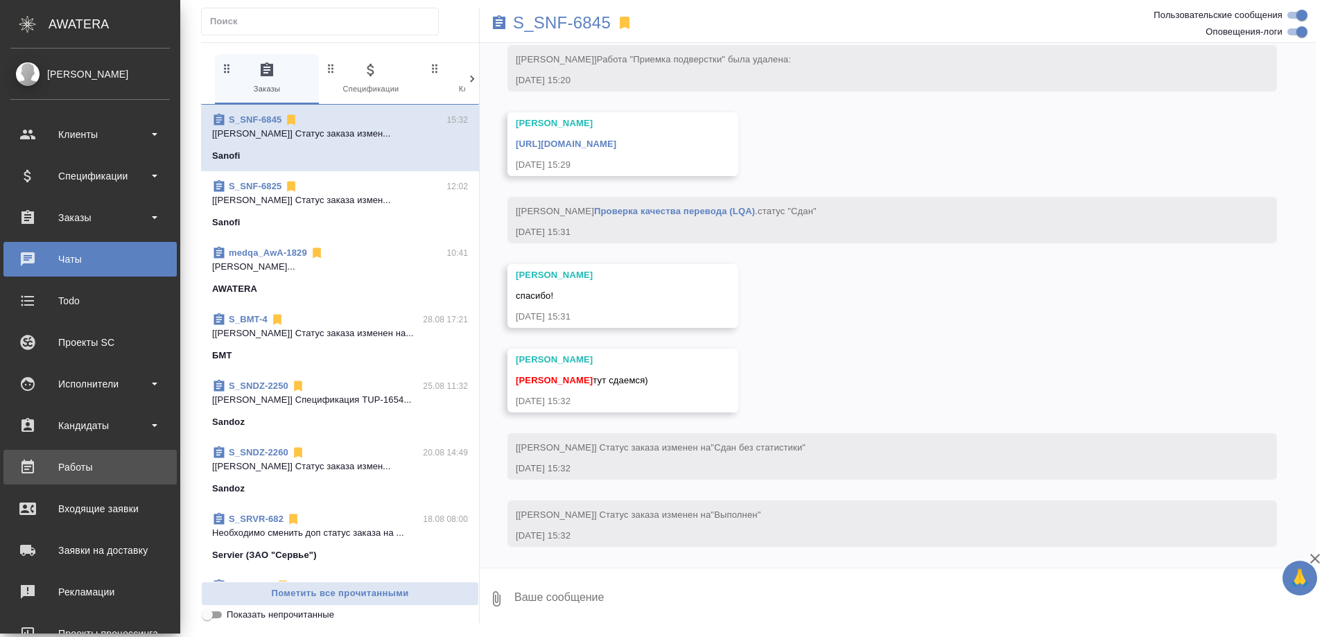
click at [69, 464] on div "Работы" at bounding box center [89, 467] width 159 height 21
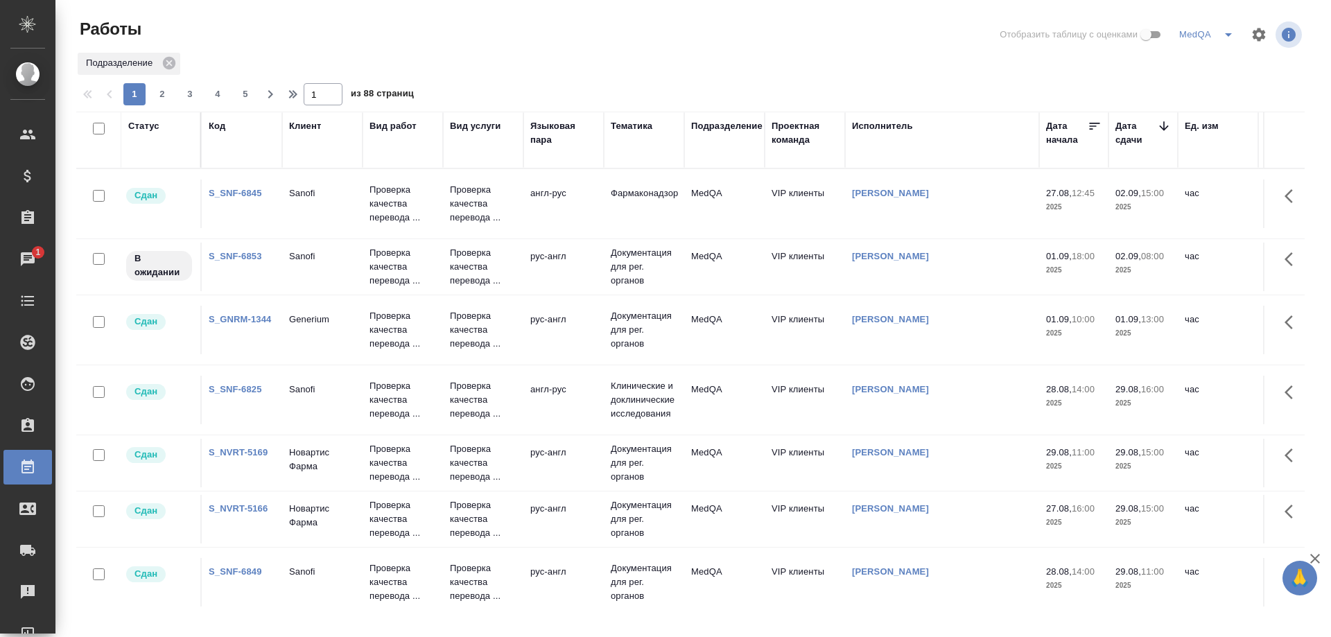
click at [227, 256] on link "S_SNF-6853" at bounding box center [235, 256] width 53 height 10
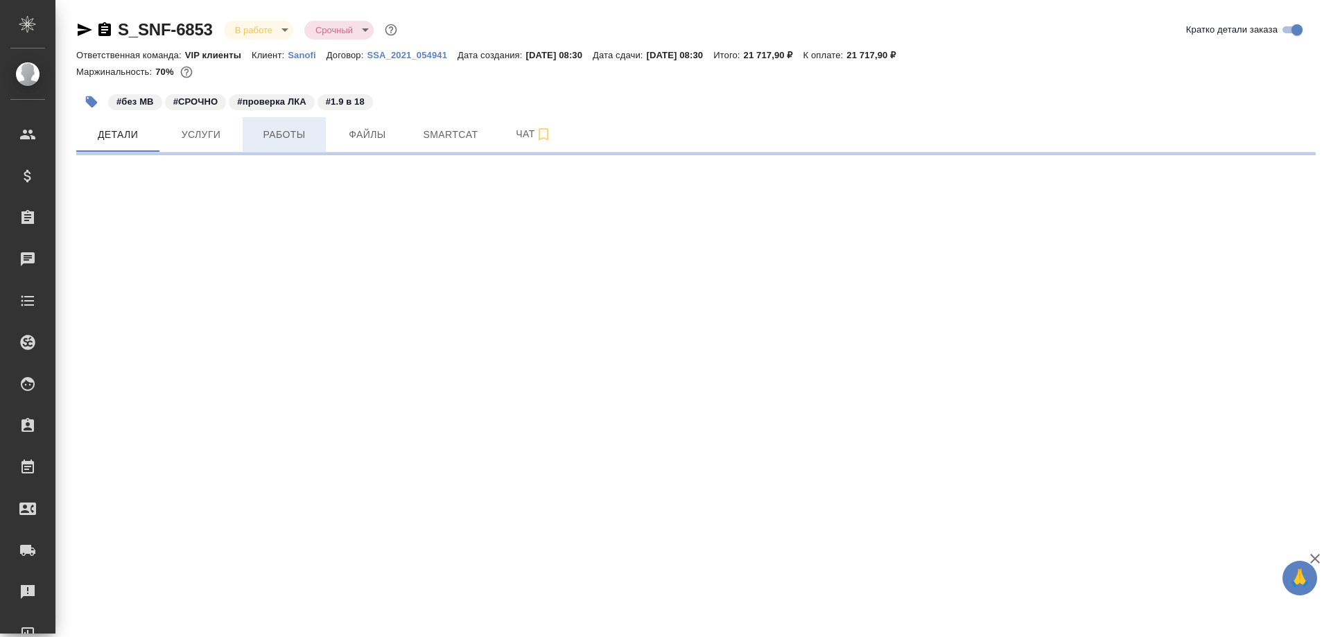
select select "RU"
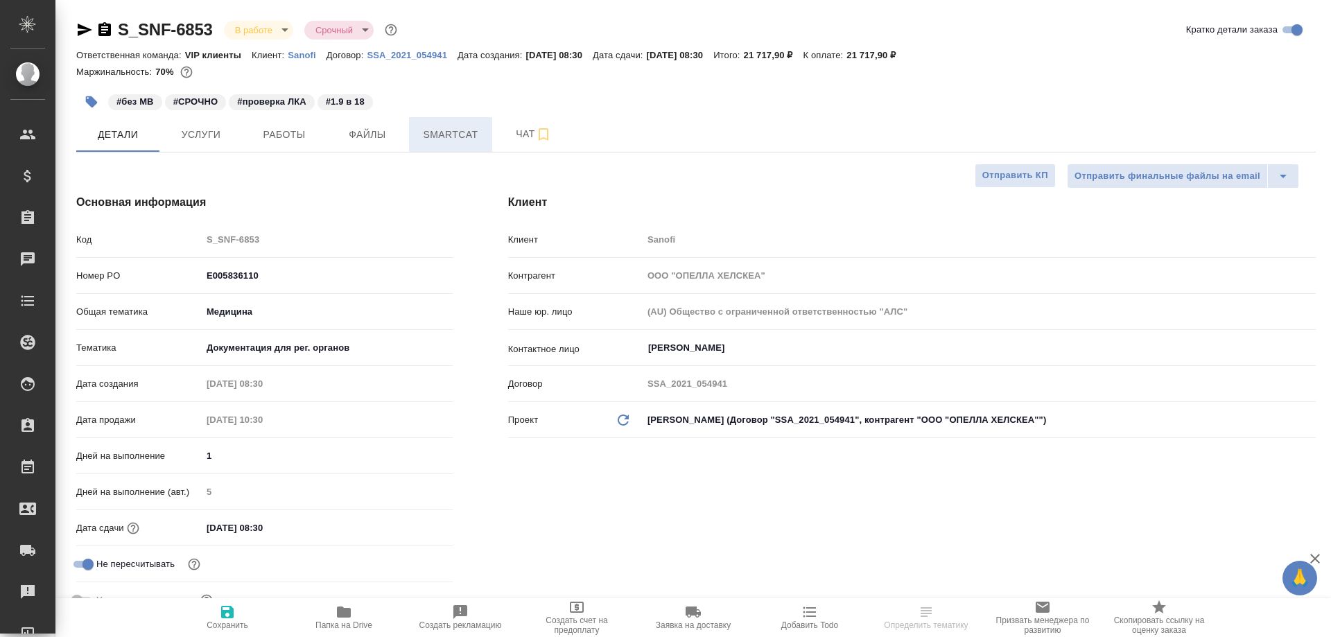
type textarea "x"
click at [450, 141] on span "Smartcat" at bounding box center [450, 134] width 67 height 17
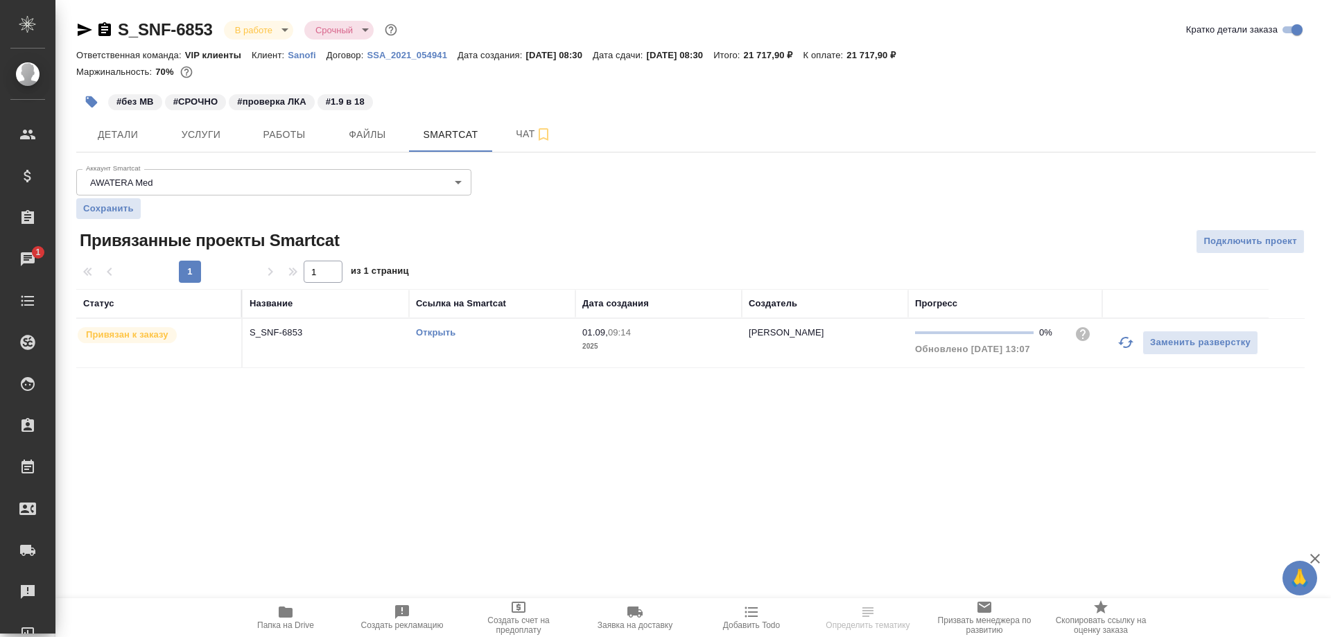
click at [434, 328] on link "Открыть" at bounding box center [436, 332] width 40 height 10
click at [437, 331] on link "Открыть" at bounding box center [436, 332] width 40 height 10
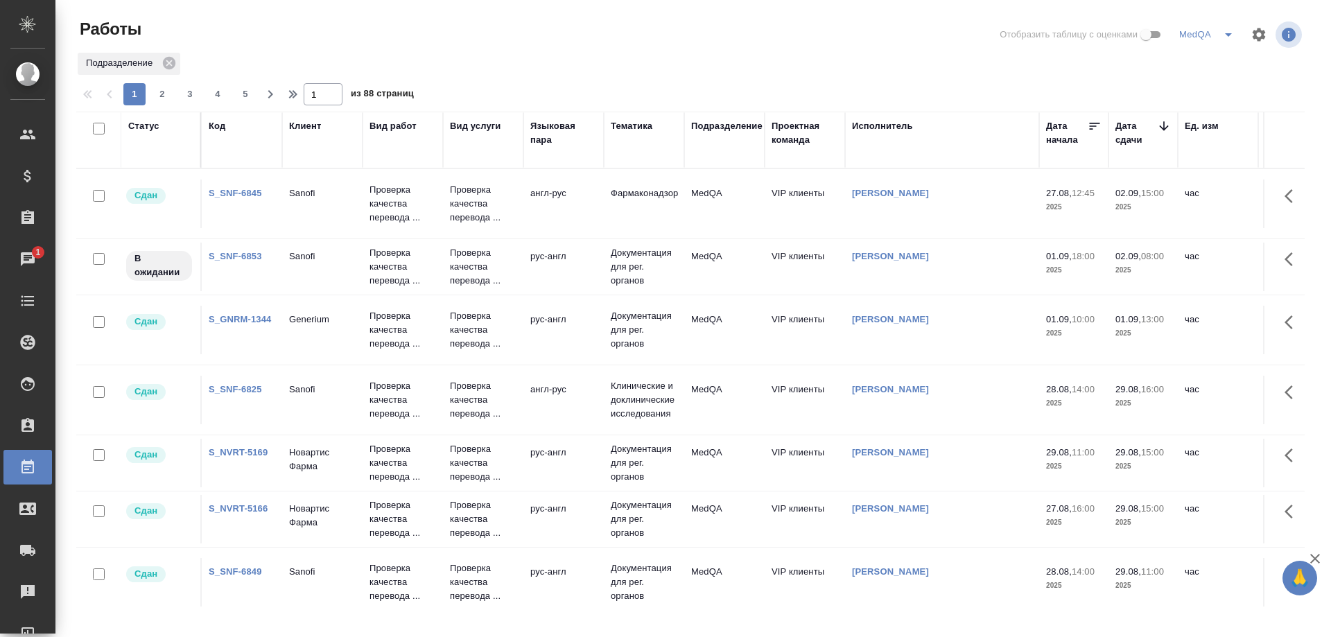
click at [243, 253] on link "S_SNF-6853" at bounding box center [235, 256] width 53 height 10
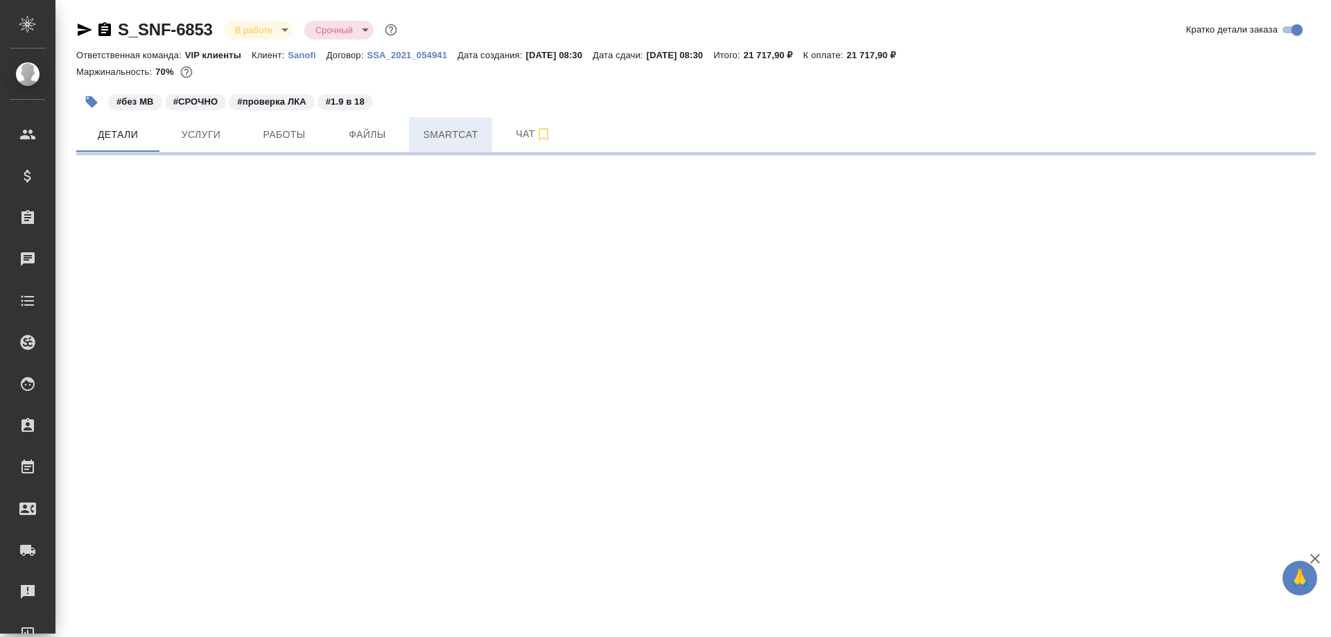
select select "RU"
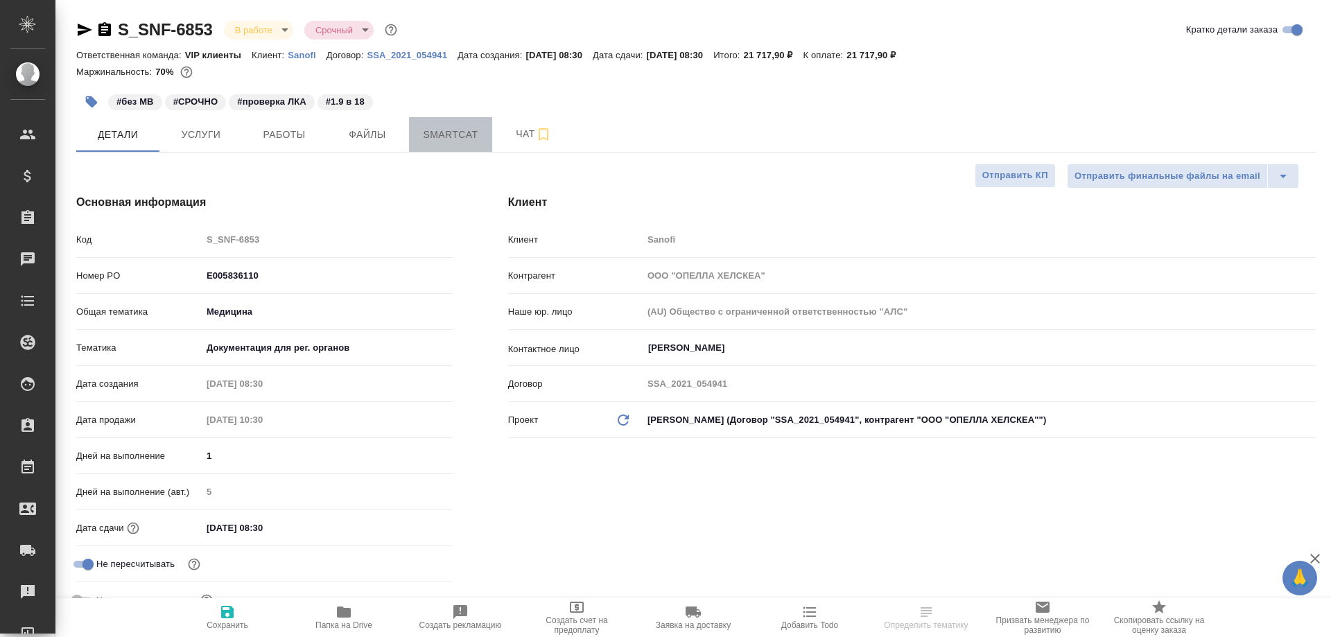
type textarea "x"
click at [461, 132] on span "Smartcat" at bounding box center [450, 134] width 67 height 17
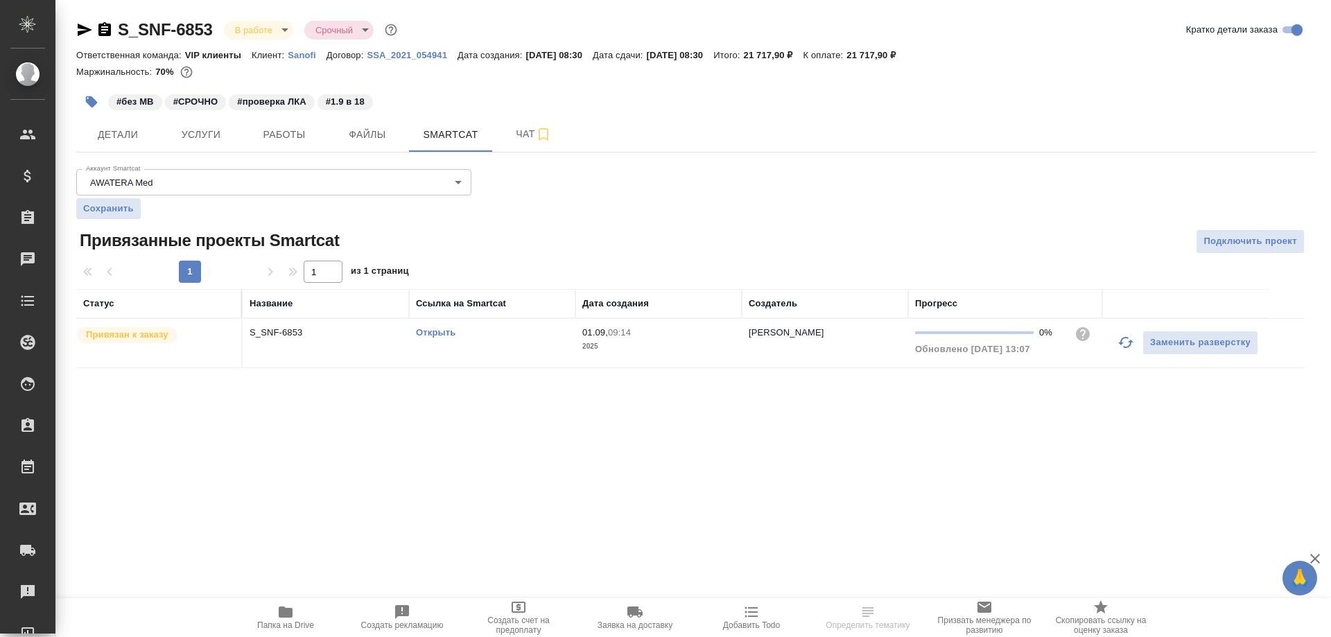
click at [438, 333] on link "Открыть" at bounding box center [436, 332] width 40 height 10
click at [437, 333] on link "Открыть" at bounding box center [436, 332] width 40 height 10
click at [82, 28] on icon "button" at bounding box center [85, 30] width 15 height 12
click at [105, 27] on icon "button" at bounding box center [104, 29] width 17 height 17
